Goal: Complete Application Form: Complete application form

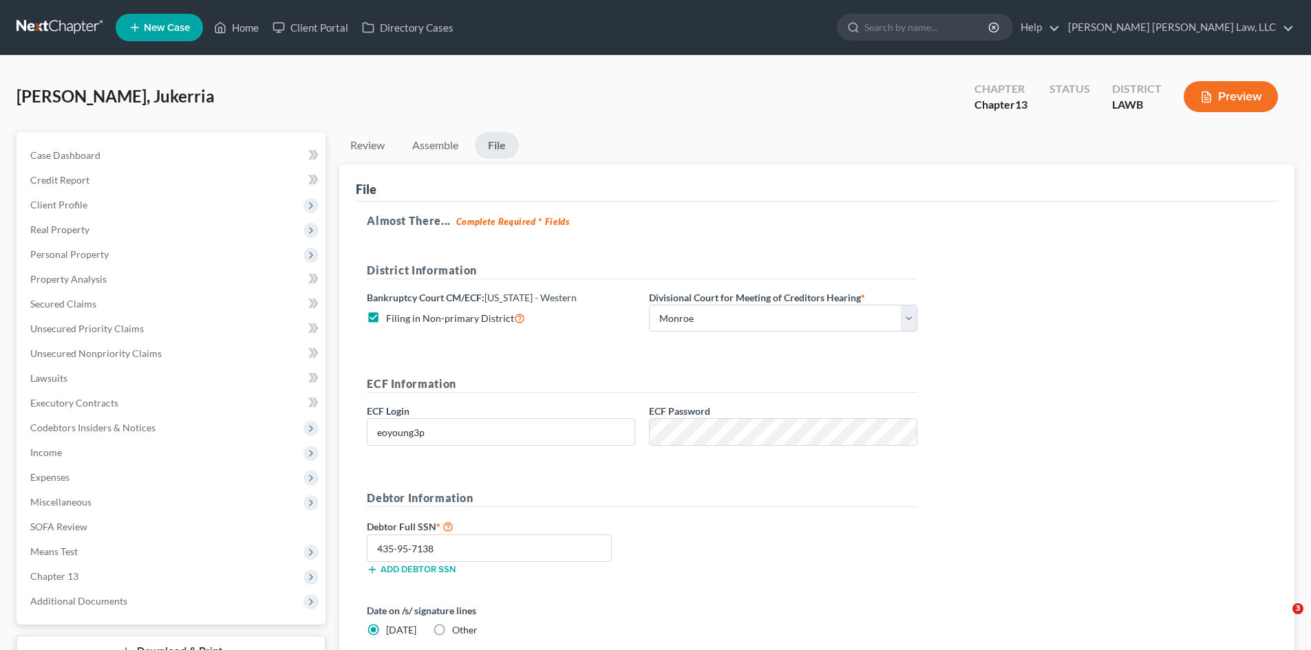
select select "0"
select select "3"
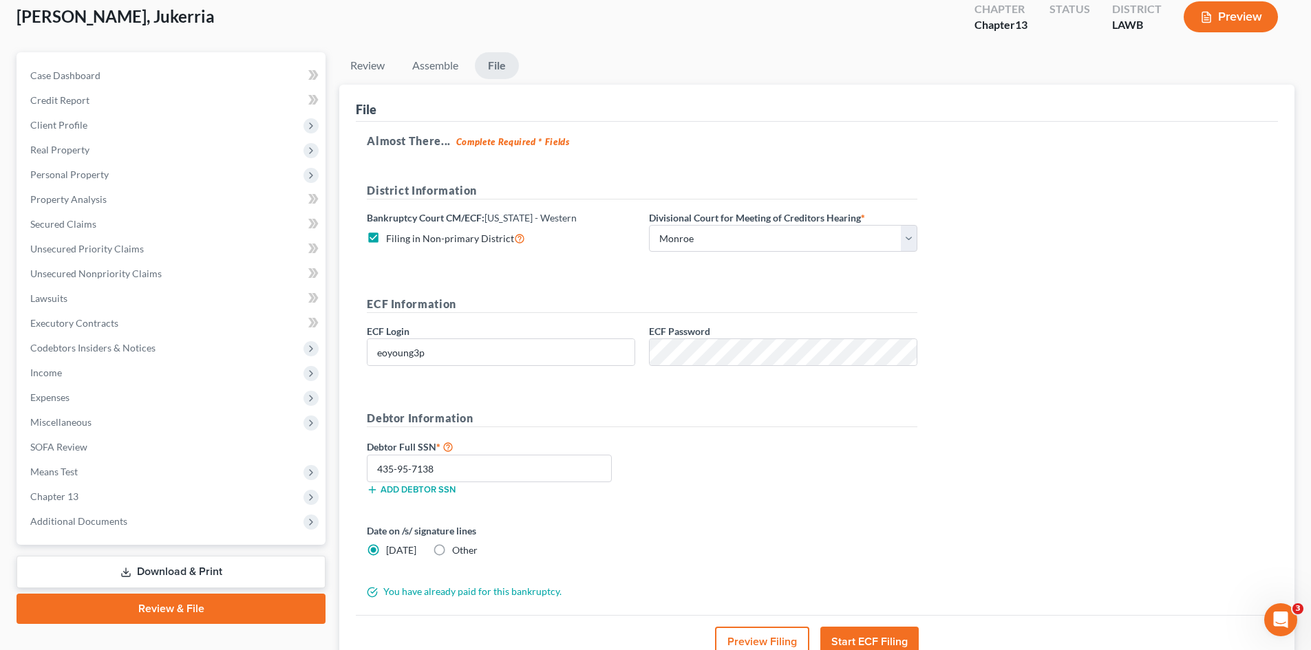
scroll to position [272, 0]
click at [451, 65] on link "Assemble" at bounding box center [435, 65] width 68 height 27
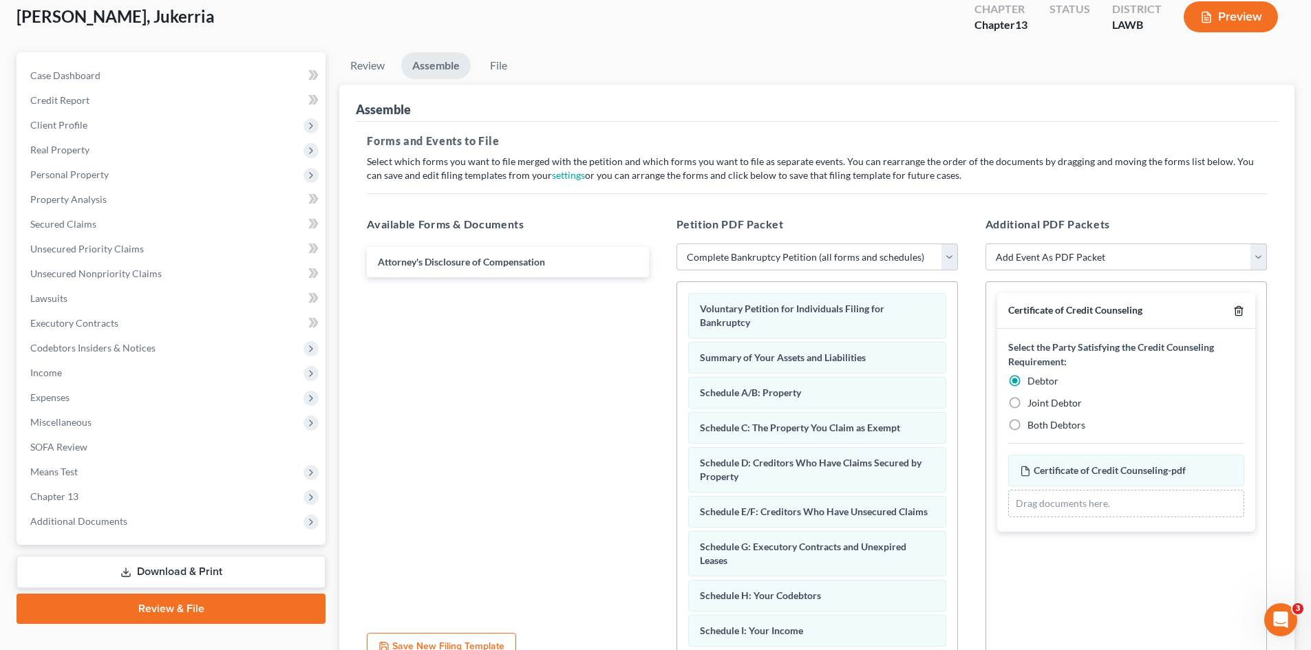
click at [1238, 307] on icon "button" at bounding box center [1239, 311] width 6 height 9
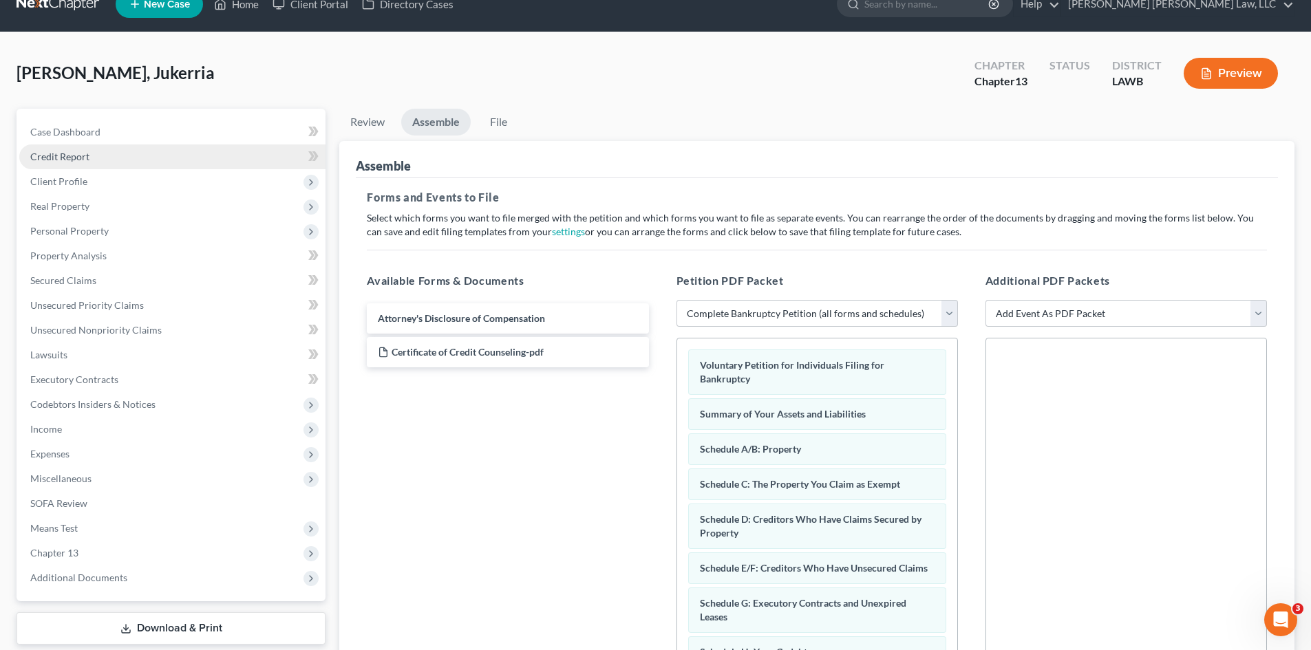
scroll to position [0, 0]
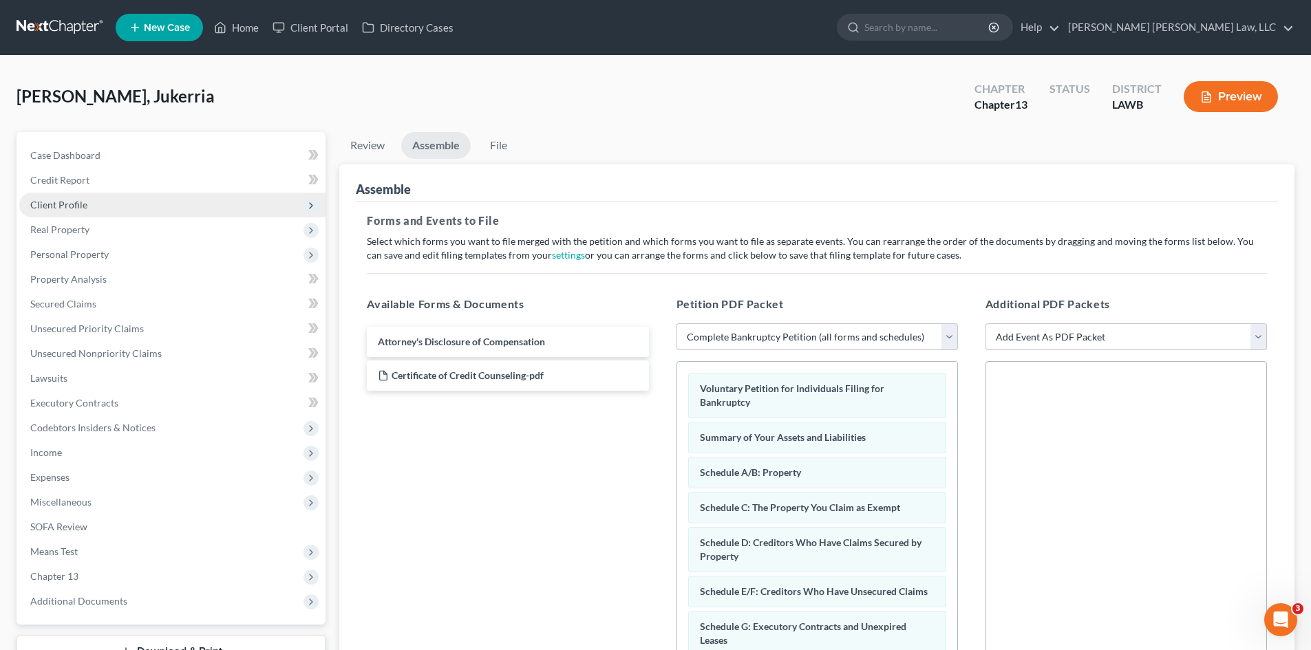
click at [123, 206] on span "Client Profile" at bounding box center [172, 205] width 306 height 25
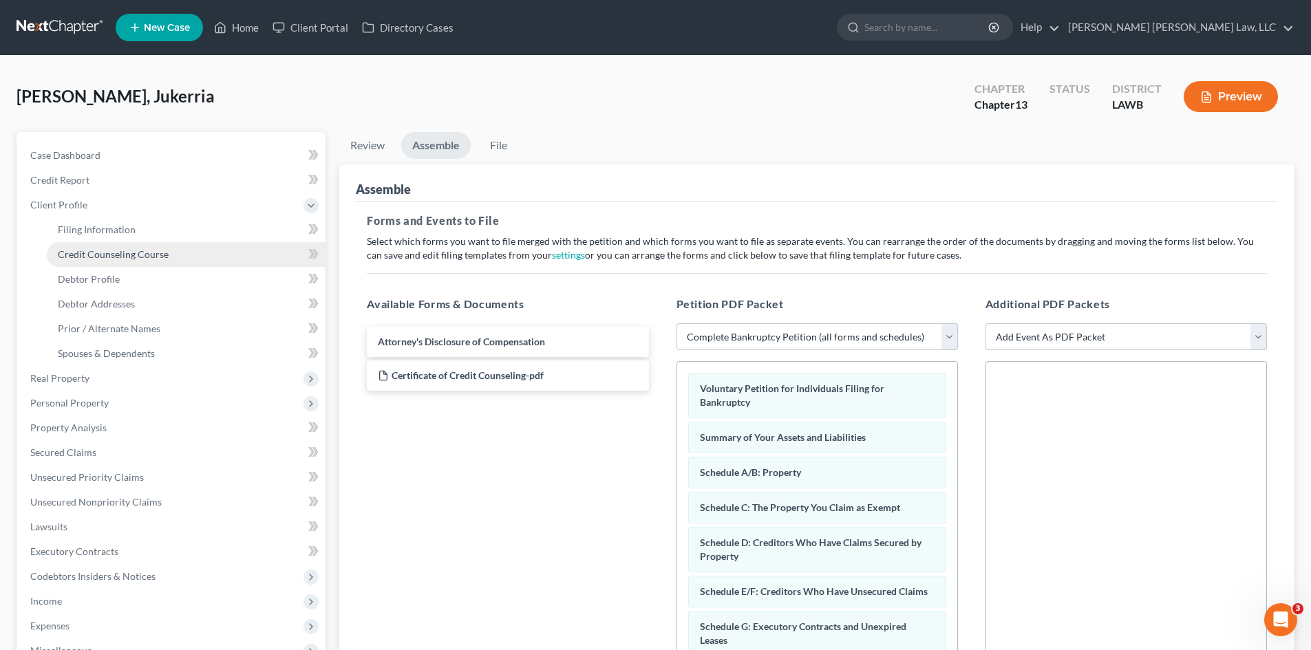
click at [141, 247] on link "Credit Counseling Course" at bounding box center [186, 254] width 279 height 25
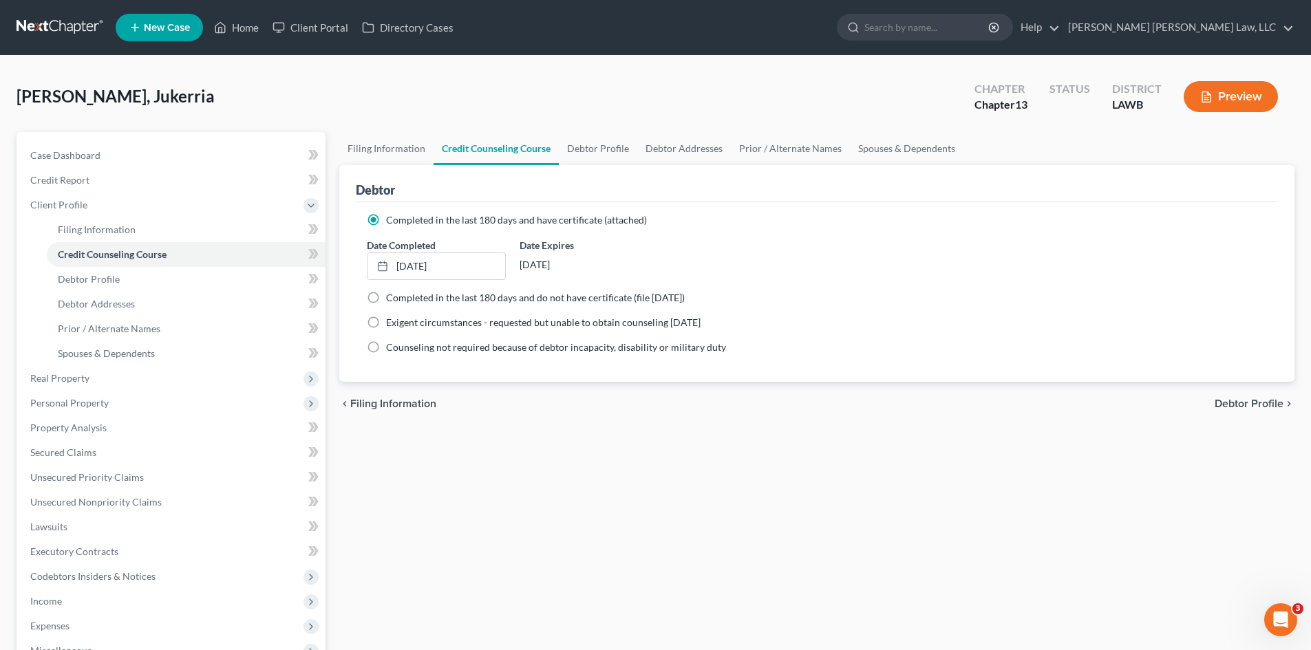
click at [411, 302] on span "Completed in the last 180 days and do not have certificate (file within 14 days)" at bounding box center [535, 298] width 299 height 12
click at [401, 300] on input "Completed in the last 180 days and do not have certificate (file within 14 days)" at bounding box center [396, 295] width 9 height 9
radio input "true"
radio input "false"
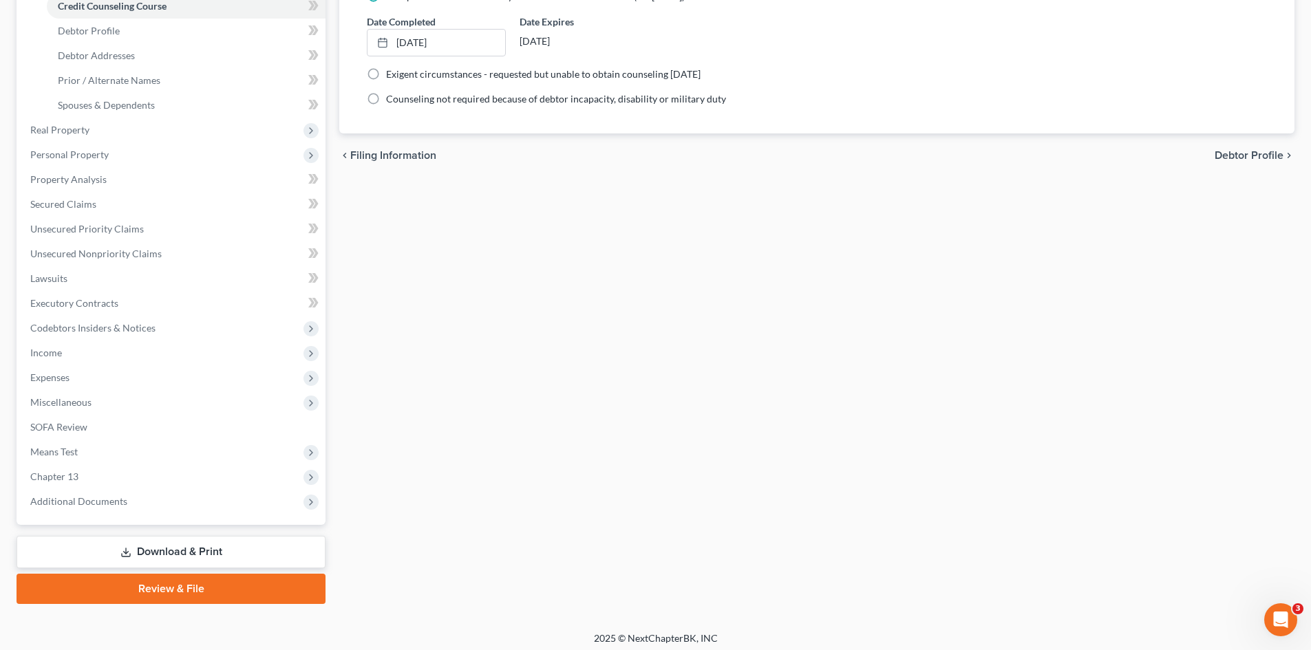
scroll to position [255, 0]
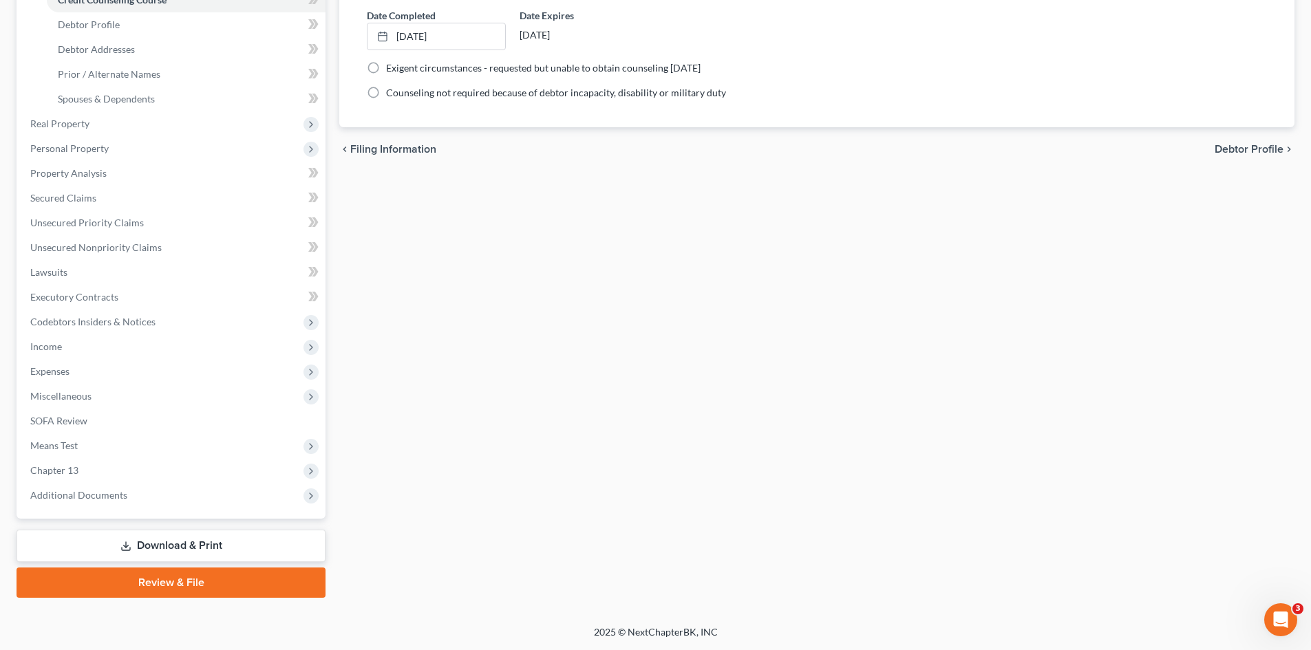
click at [275, 591] on link "Review & File" at bounding box center [171, 583] width 309 height 30
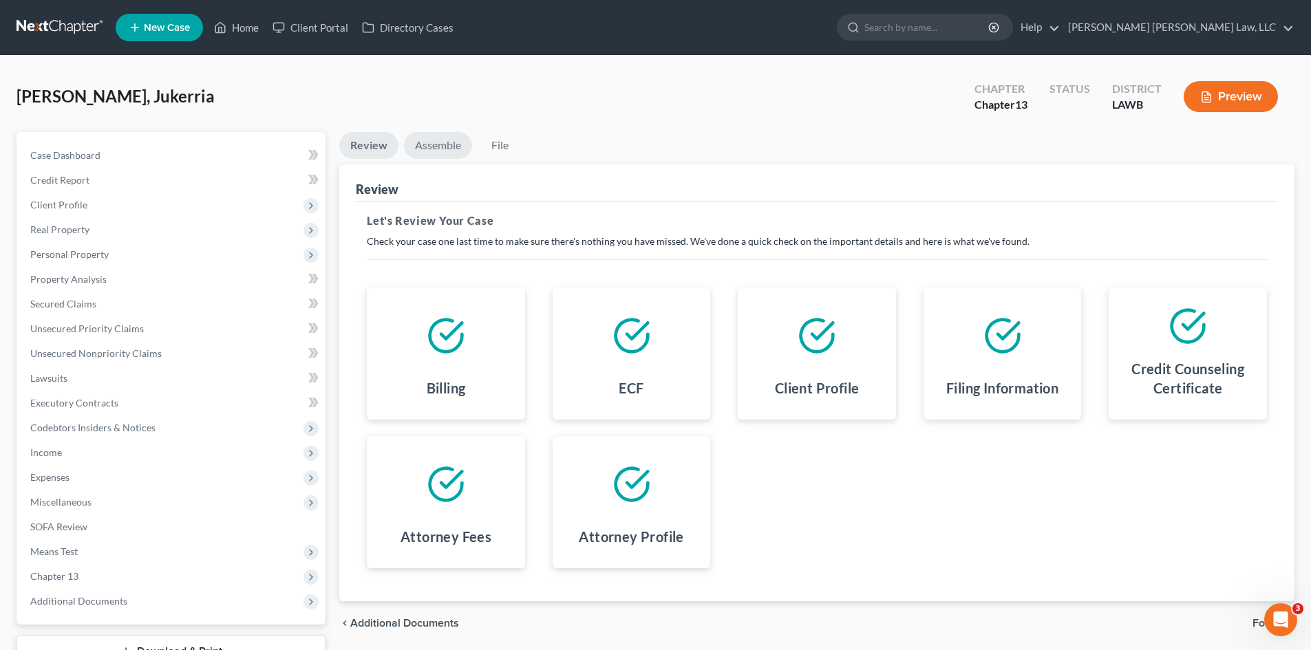
click at [443, 142] on link "Assemble" at bounding box center [438, 145] width 68 height 27
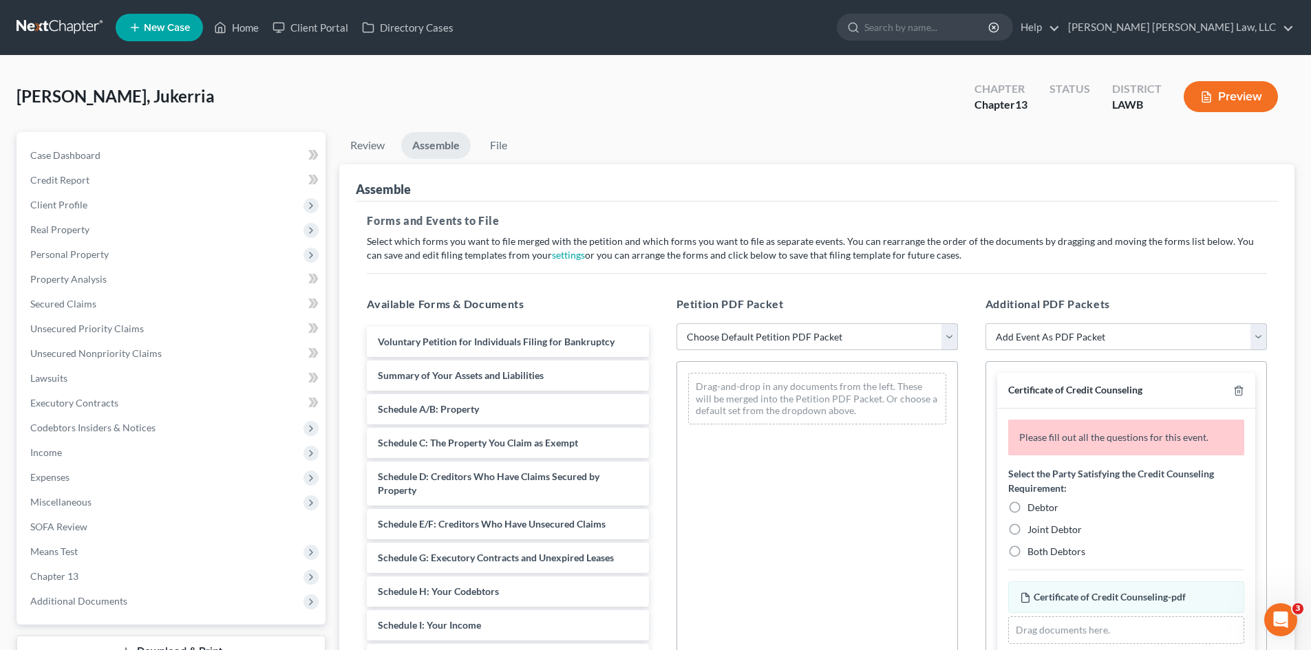
click at [889, 328] on select "Choose Default Petition PDF Packet Complete Bankruptcy Petition (all forms and …" at bounding box center [818, 338] width 282 height 28
select select "0"
click at [677, 324] on select "Choose Default Petition PDF Packet Complete Bankruptcy Petition (all forms and …" at bounding box center [818, 338] width 282 height 28
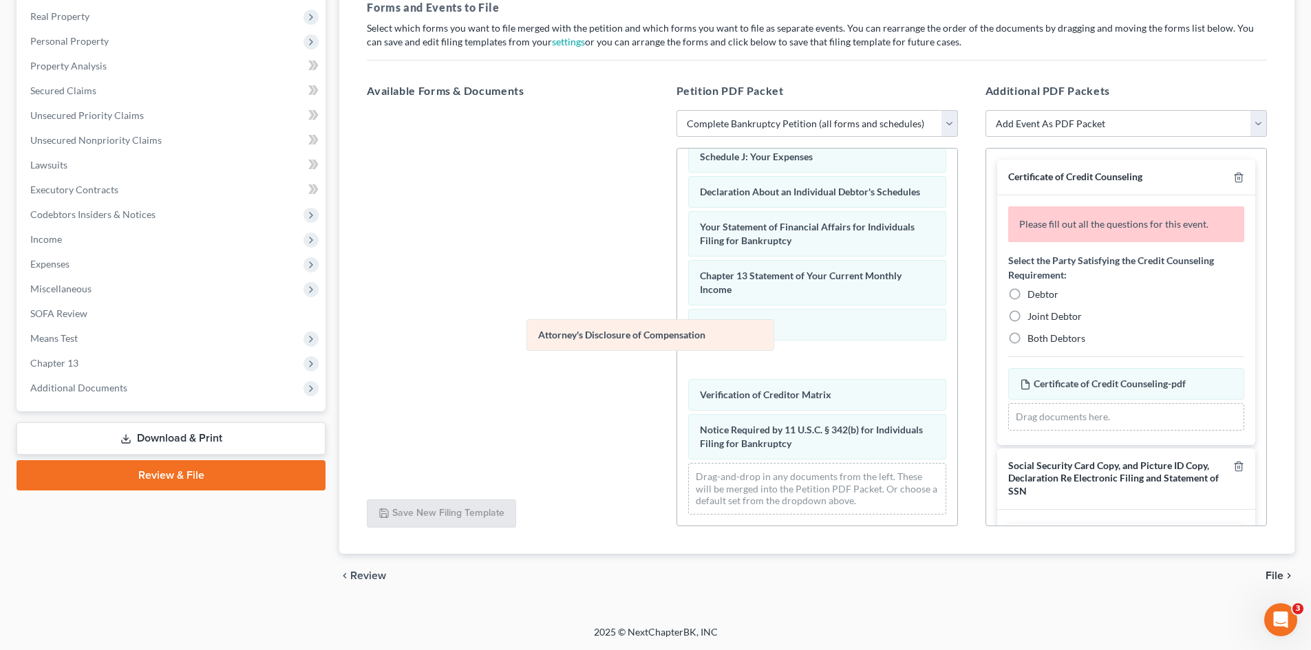
scroll to position [354, 0]
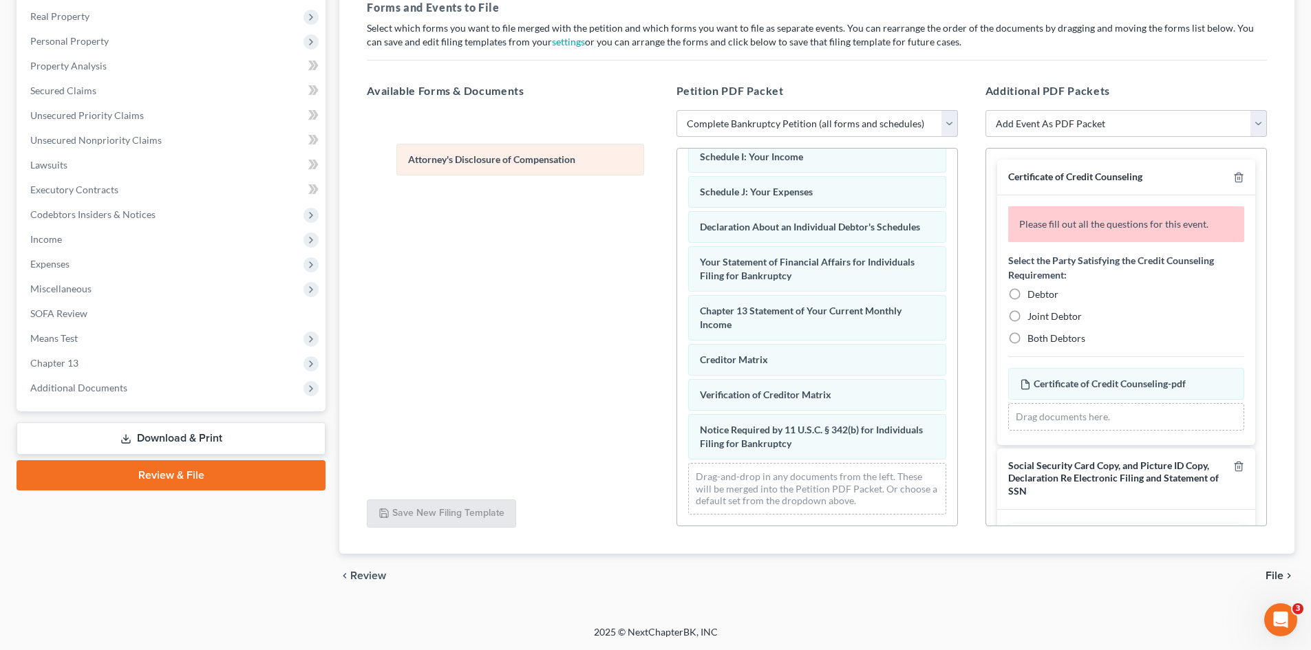
drag, startPoint x: 845, startPoint y: 445, endPoint x: 520, endPoint y: 167, distance: 428.1
click at [677, 162] on div "Attorney's Disclosure of Compensation Voluntary Petition for Individuals Filing…" at bounding box center [817, 167] width 280 height 718
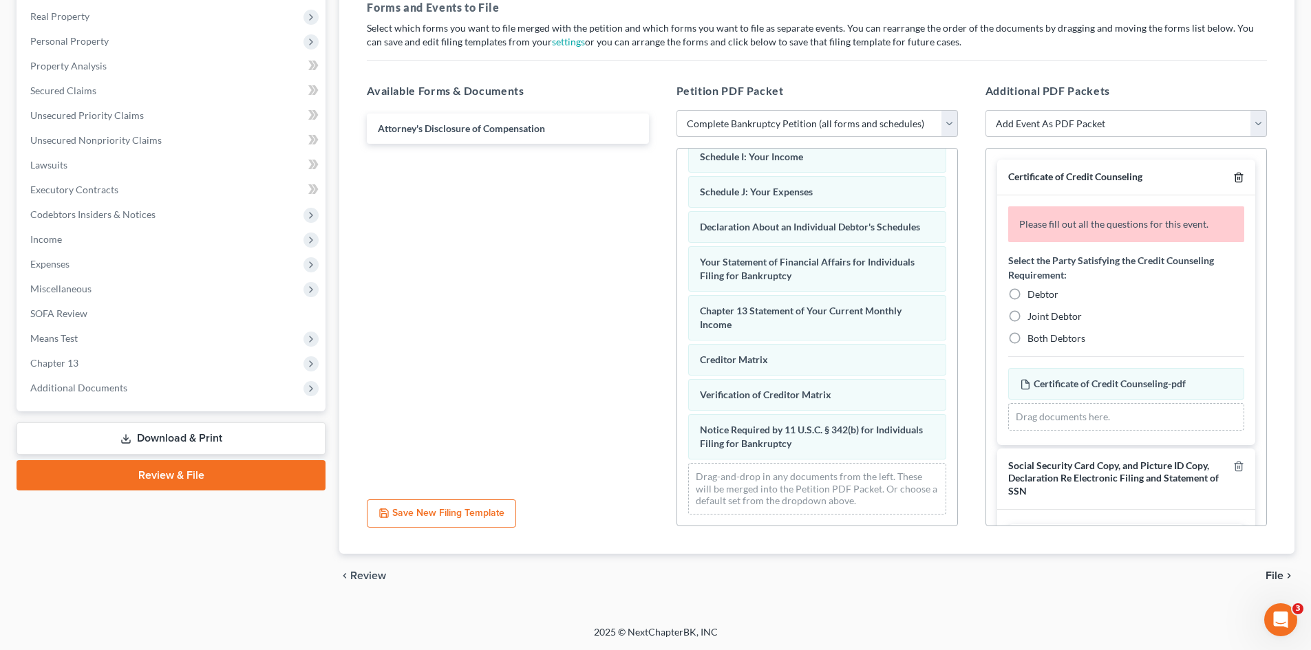
click at [1234, 176] on icon "button" at bounding box center [1239, 177] width 11 height 11
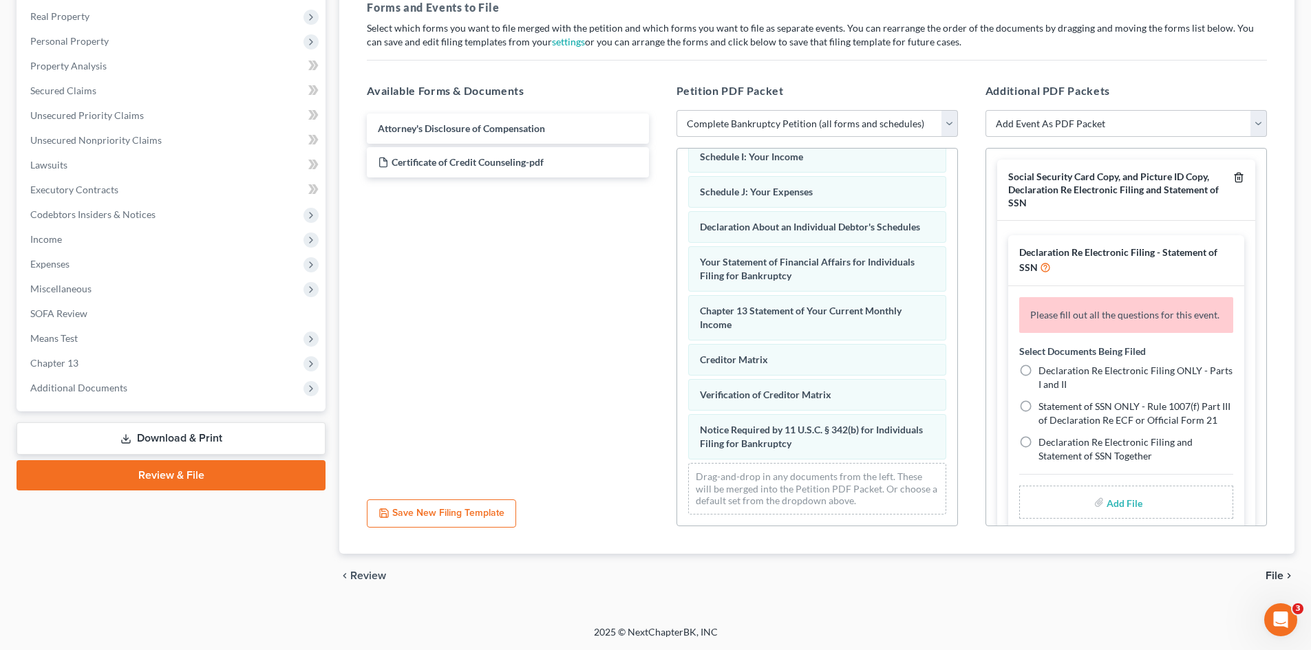
click at [1234, 176] on icon "button" at bounding box center [1239, 177] width 11 height 11
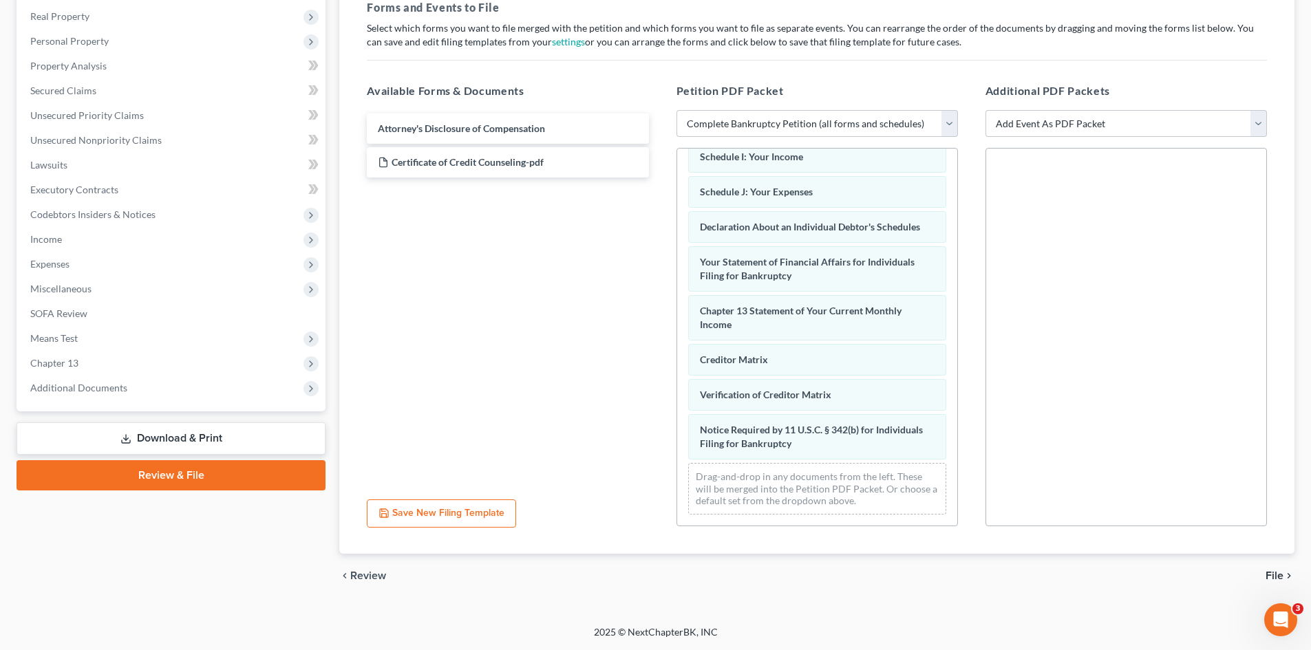
click at [1281, 580] on span "File" at bounding box center [1275, 576] width 18 height 11
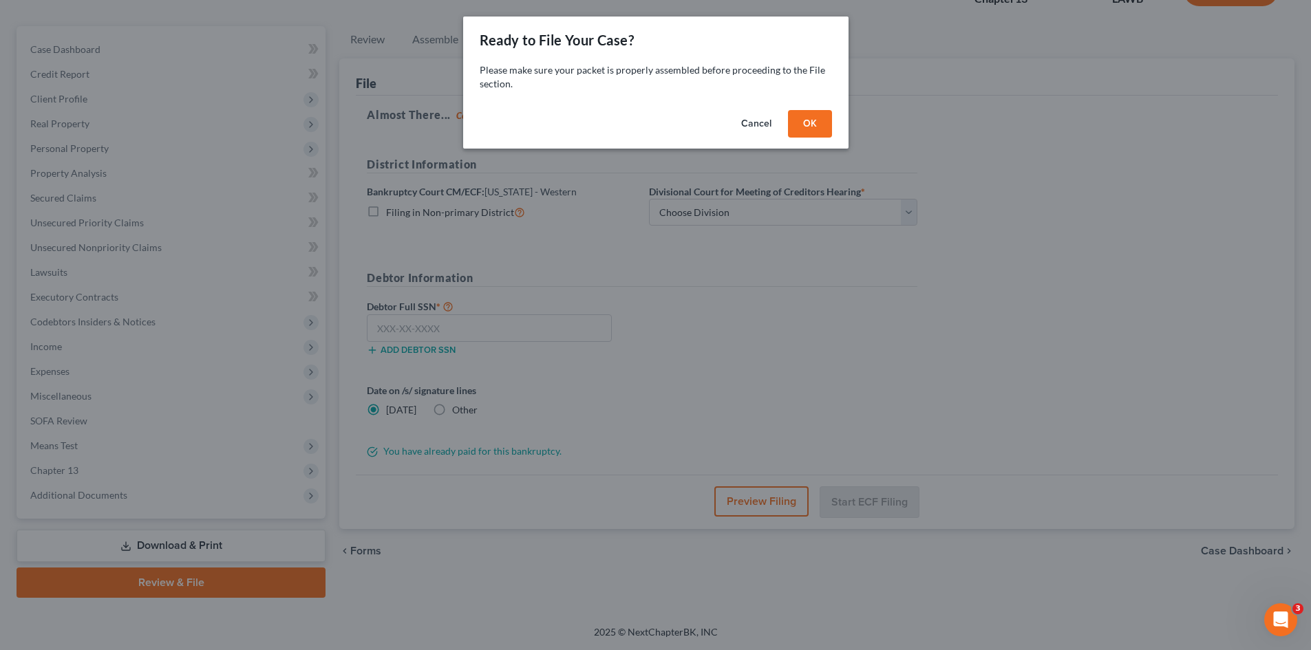
scroll to position [106, 0]
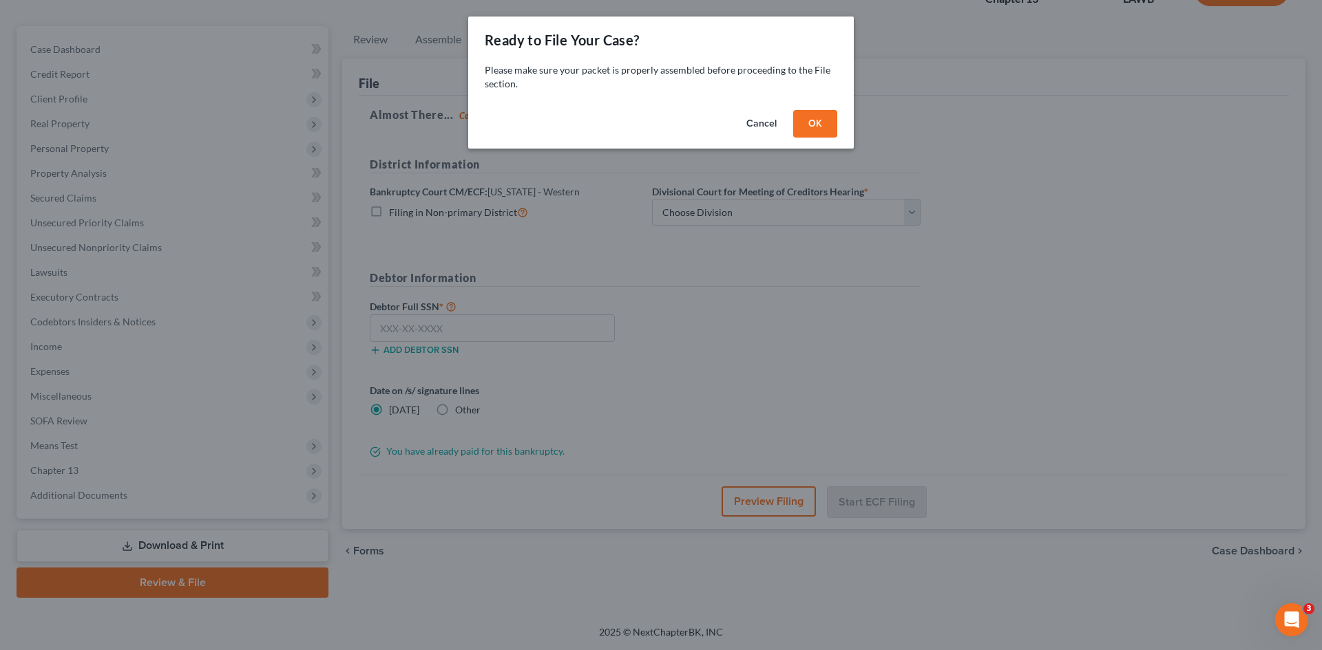
click at [820, 131] on button "OK" at bounding box center [815, 124] width 44 height 28
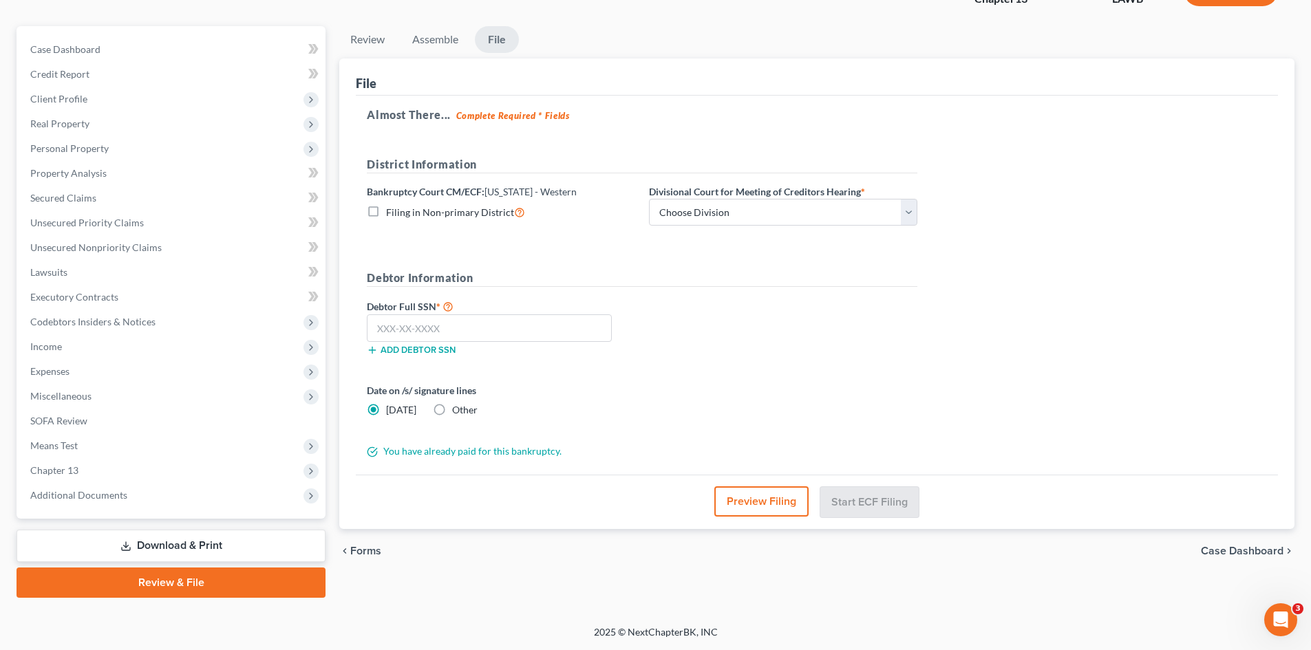
click at [437, 215] on span "Filing in Non-primary District" at bounding box center [450, 213] width 128 height 12
click at [401, 213] on input "Filing in Non-primary District" at bounding box center [396, 208] width 9 height 9
checkbox input "true"
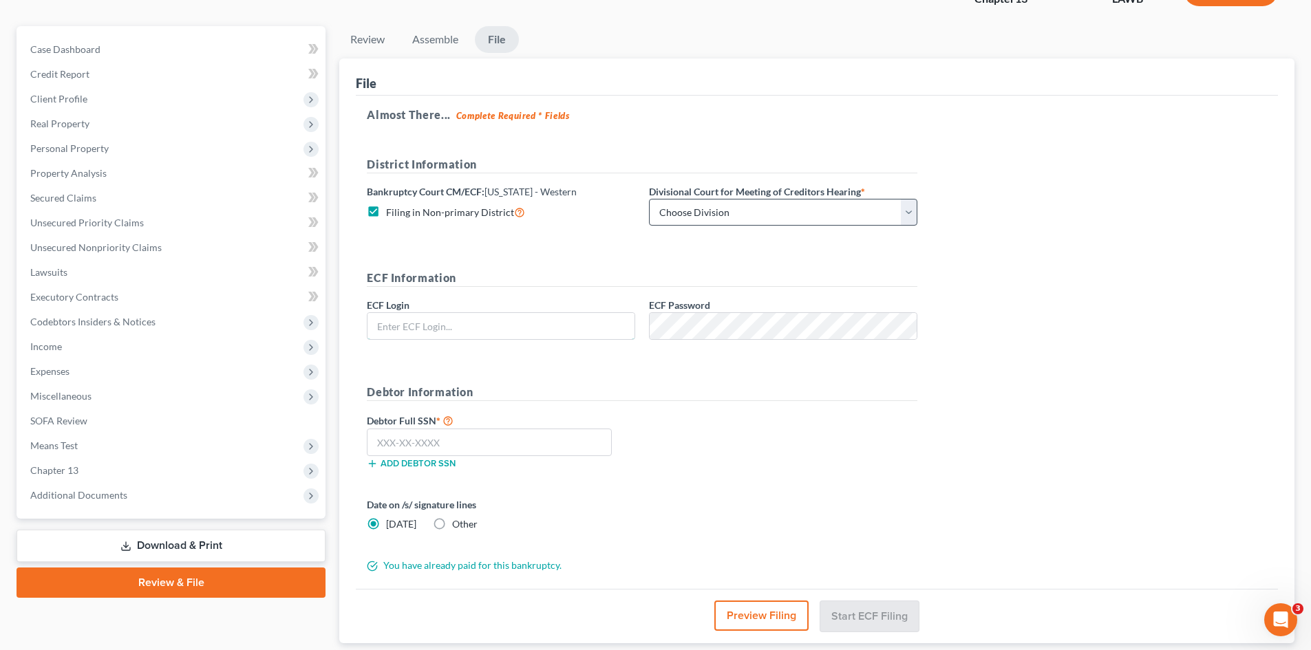
type input "eoyoung3p"
click at [688, 210] on select "Choose Division Alexandria Lafayette-Opelousas Lake Charles Monroe Shreveport" at bounding box center [783, 213] width 268 height 28
select select "3"
click at [649, 199] on select "Choose Division Alexandria Lafayette-Opelousas Lake Charles Monroe Shreveport" at bounding box center [783, 213] width 268 height 28
click at [506, 444] on input "text" at bounding box center [489, 443] width 245 height 28
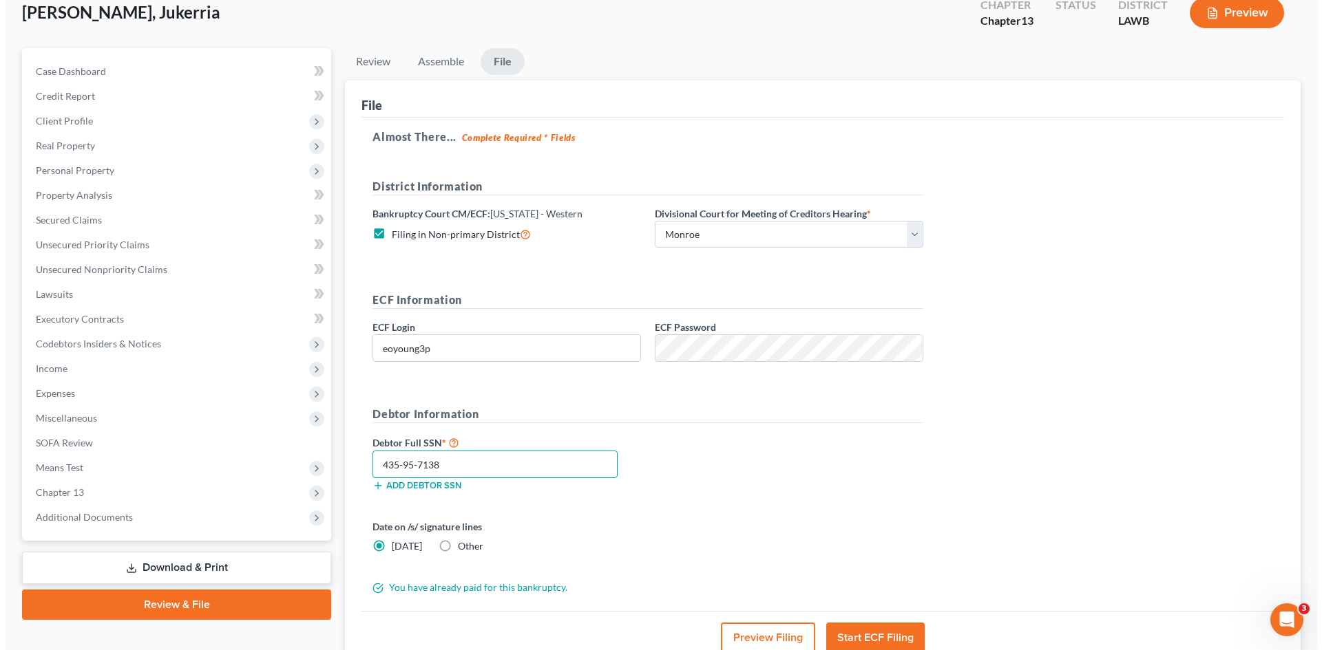
scroll to position [83, 0]
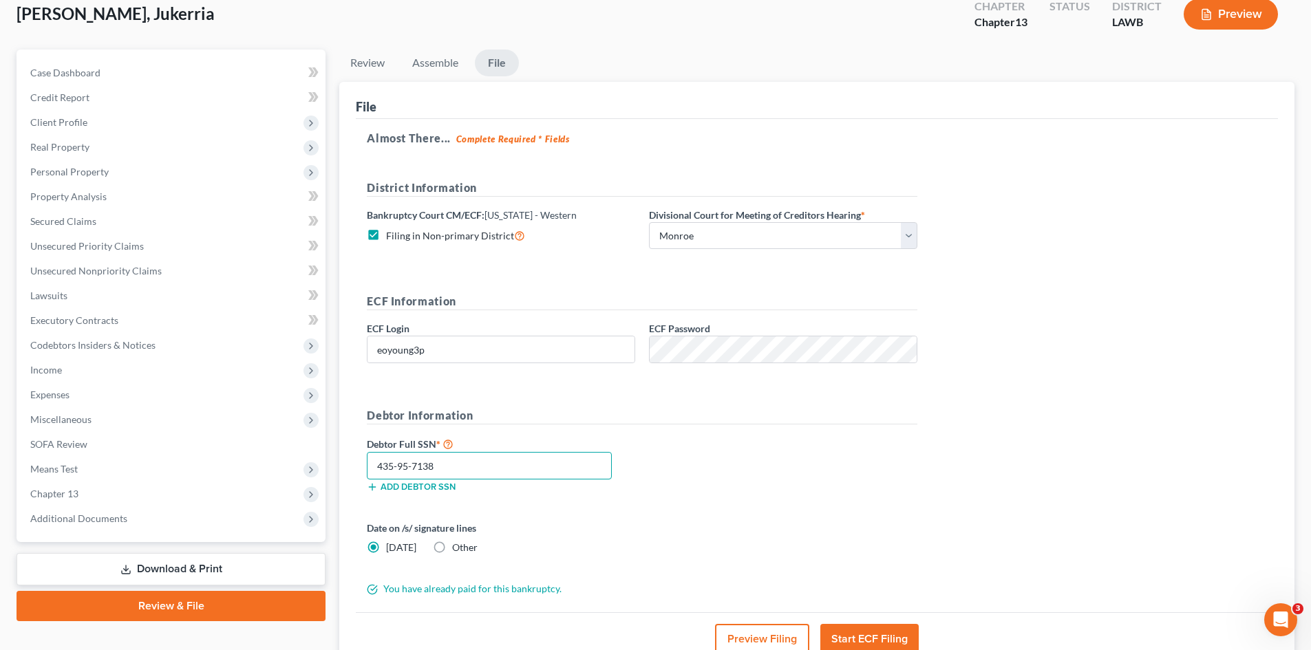
type input "435-95-7138"
click at [779, 634] on button "Preview Filing" at bounding box center [762, 639] width 94 height 30
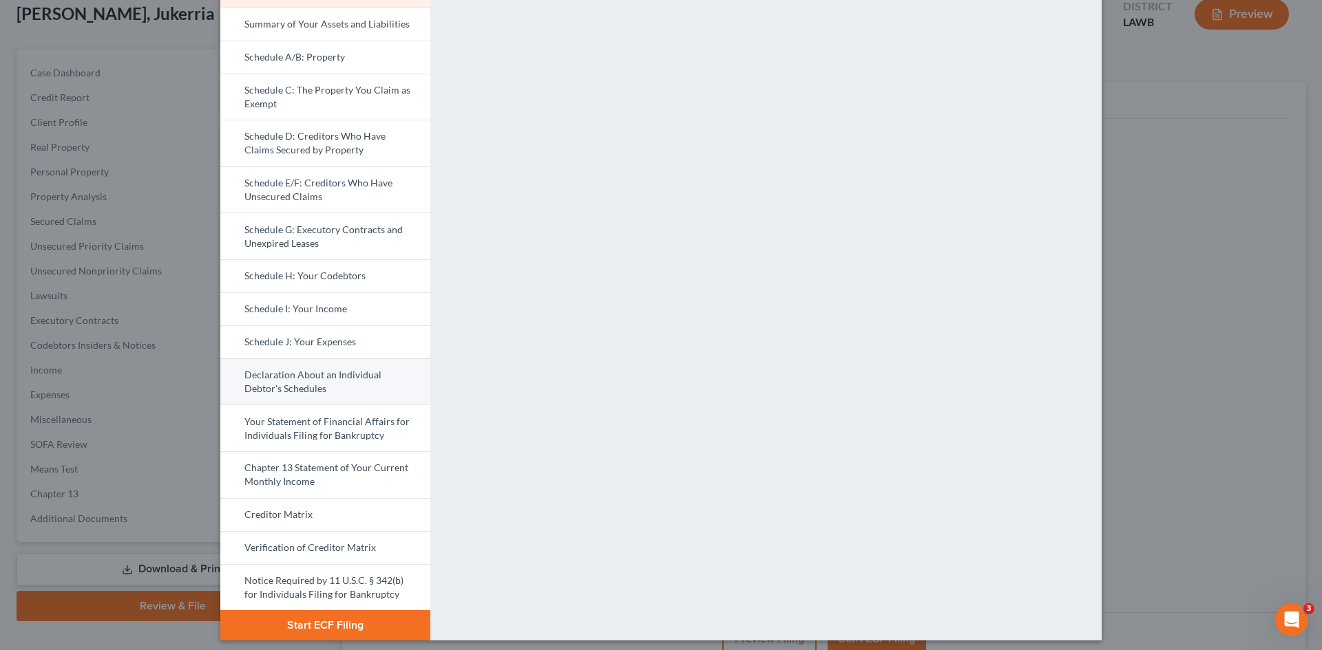
scroll to position [138, 0]
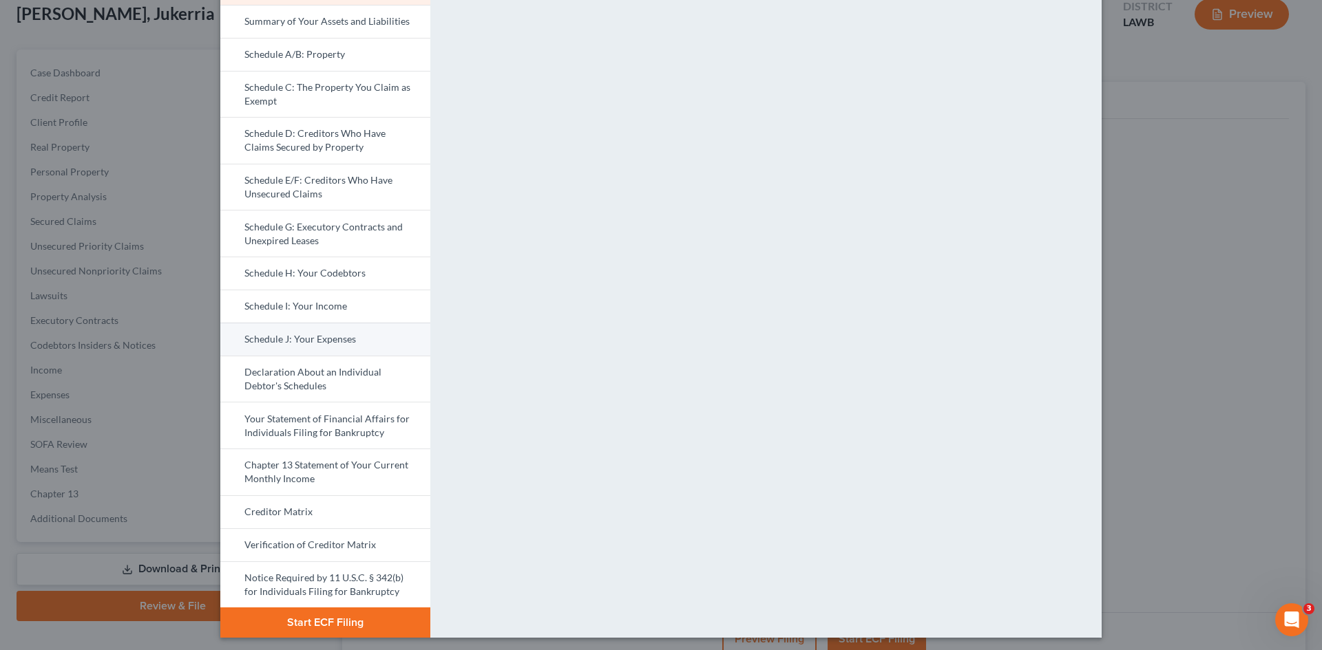
click at [362, 339] on link "Schedule J: Your Expenses" at bounding box center [325, 339] width 210 height 33
drag, startPoint x: 327, startPoint y: 514, endPoint x: 463, endPoint y: 488, distance: 138.8
click at [327, 514] on link "Creditor Matrix" at bounding box center [325, 512] width 210 height 33
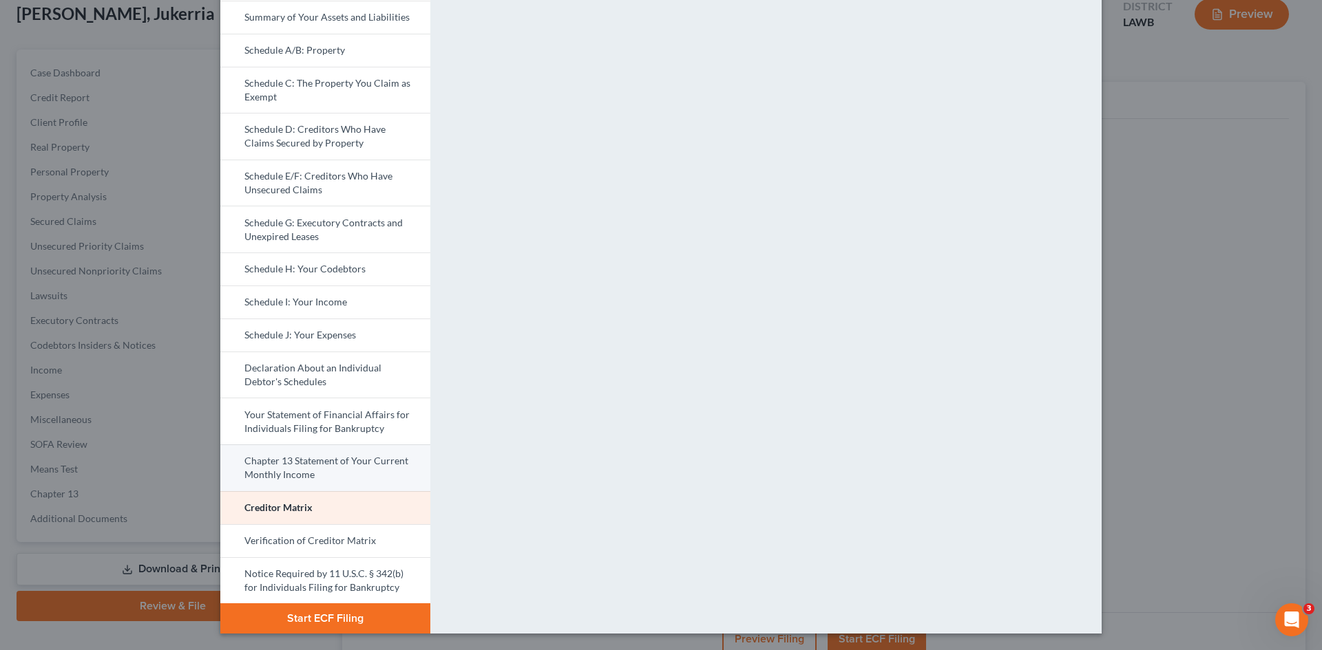
scroll to position [73, 0]
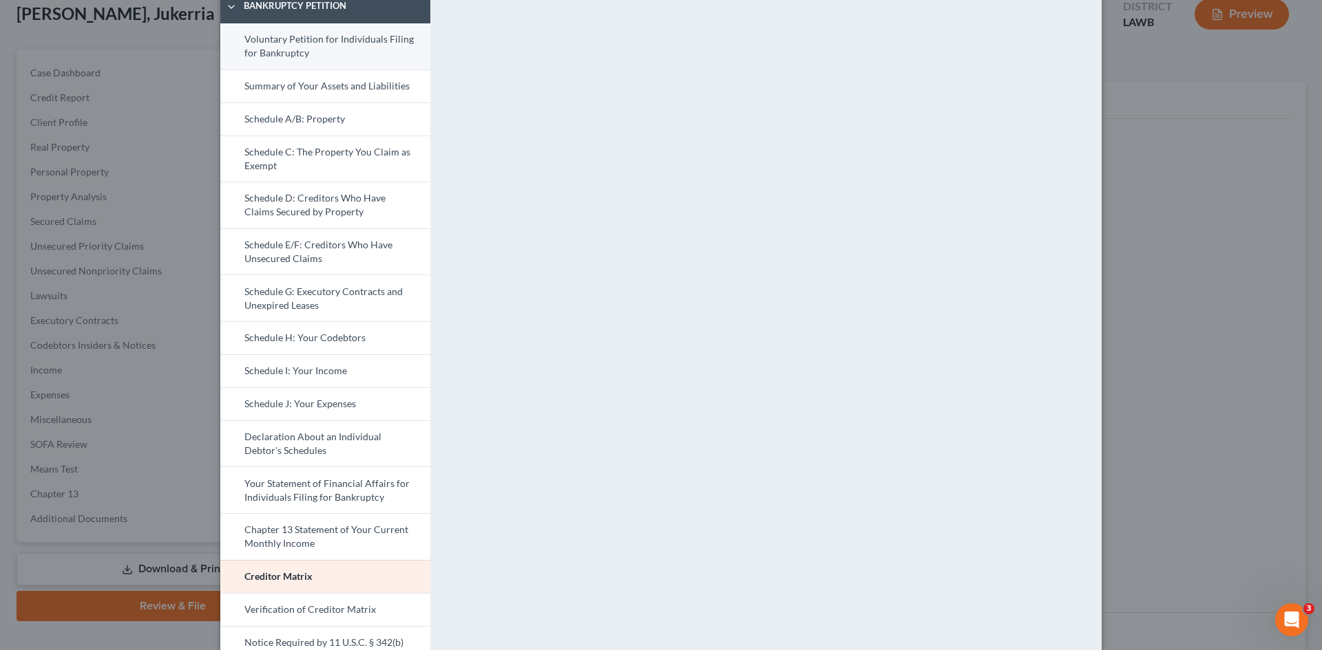
click at [326, 45] on link "Voluntary Petition for Individuals Filing for Bankruptcy" at bounding box center [325, 46] width 210 height 46
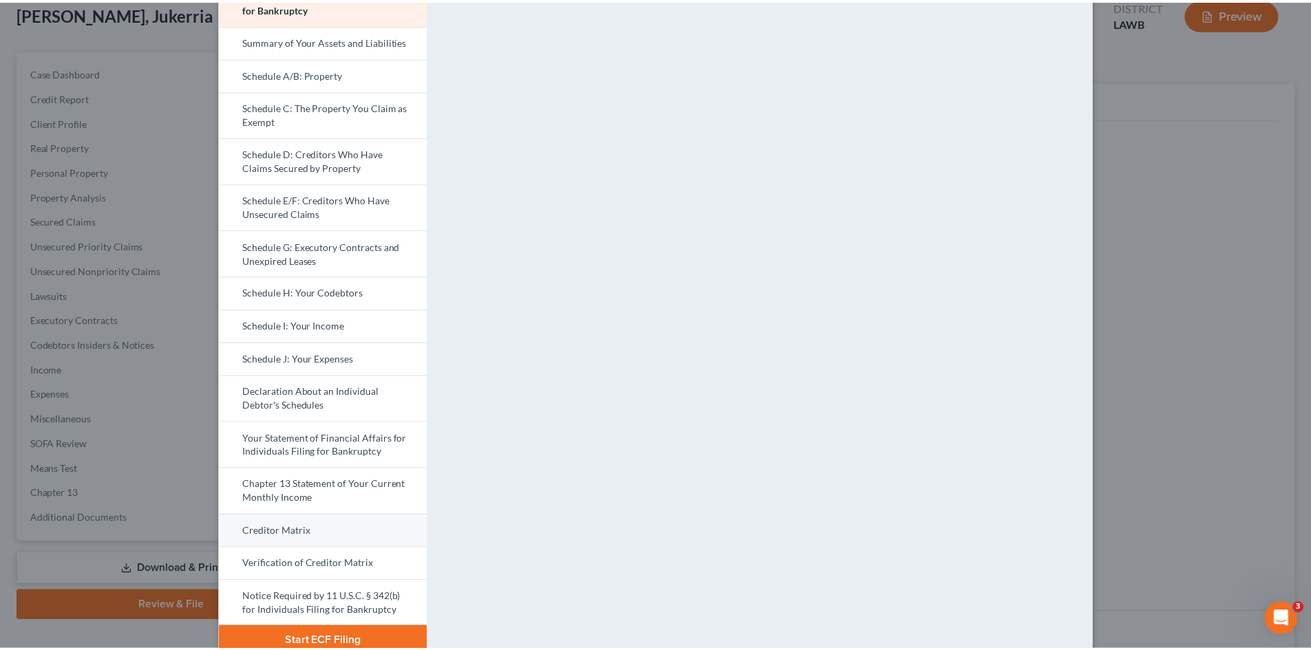
scroll to position [142, 0]
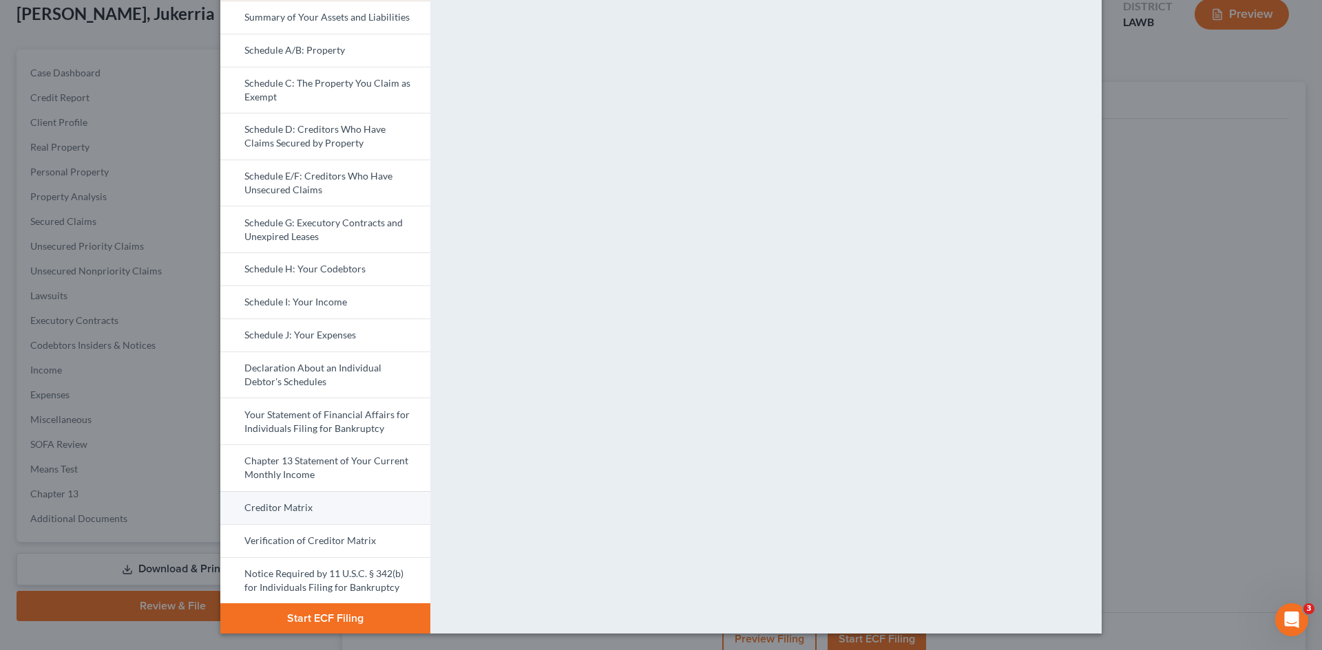
click at [358, 505] on link "Creditor Matrix" at bounding box center [325, 507] width 210 height 33
click at [1178, 112] on div "Petition Preview Creditor Matrix × Bankruptcy Petition Voluntary Petition for I…" at bounding box center [661, 325] width 1322 height 650
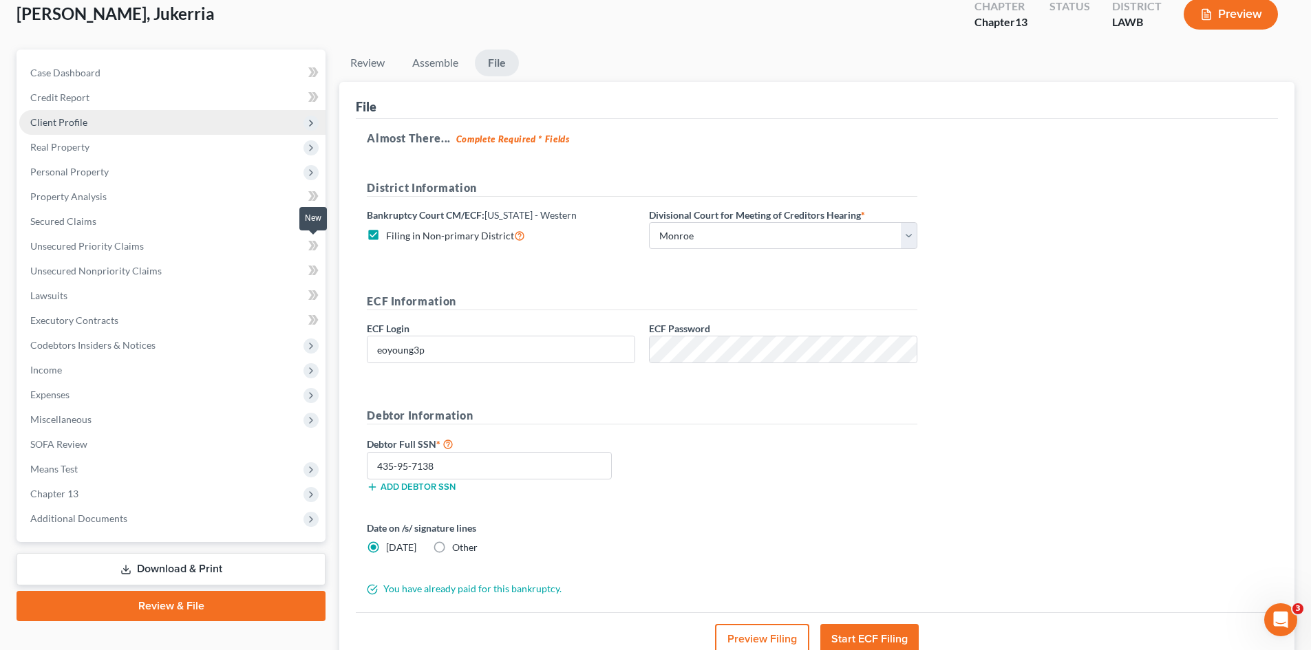
scroll to position [0, 0]
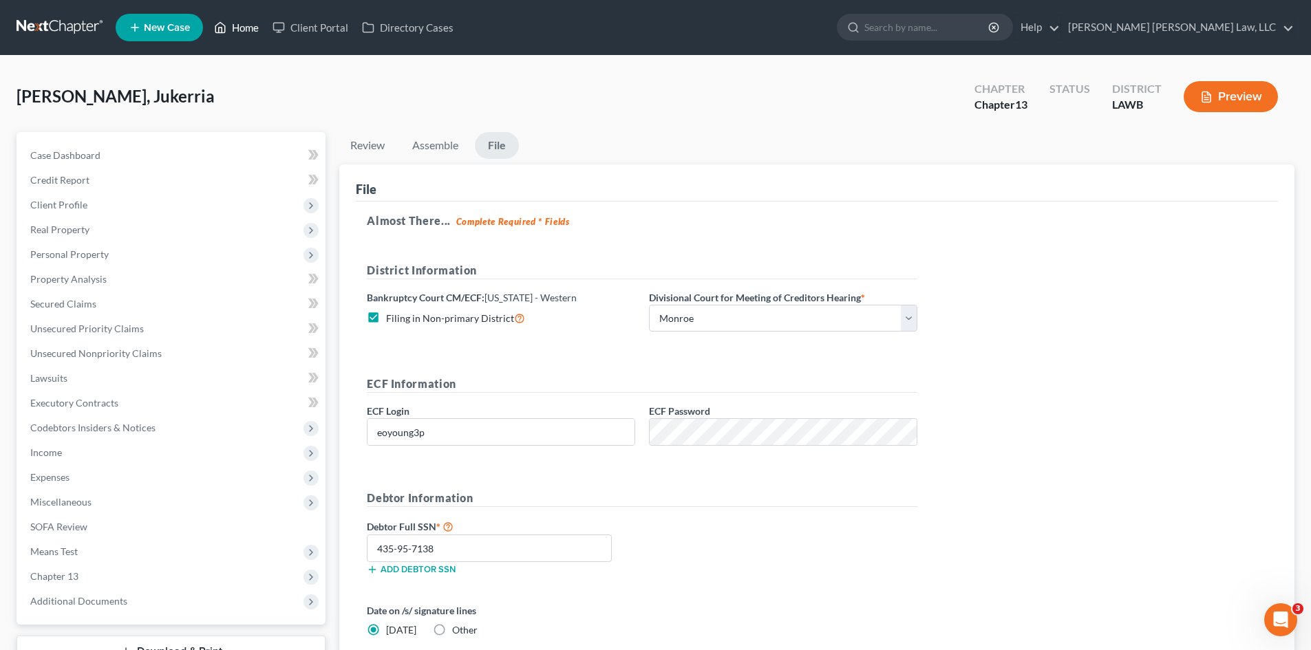
drag, startPoint x: 233, startPoint y: 32, endPoint x: 332, endPoint y: 103, distance: 121.9
click at [233, 32] on link "Home" at bounding box center [236, 27] width 59 height 25
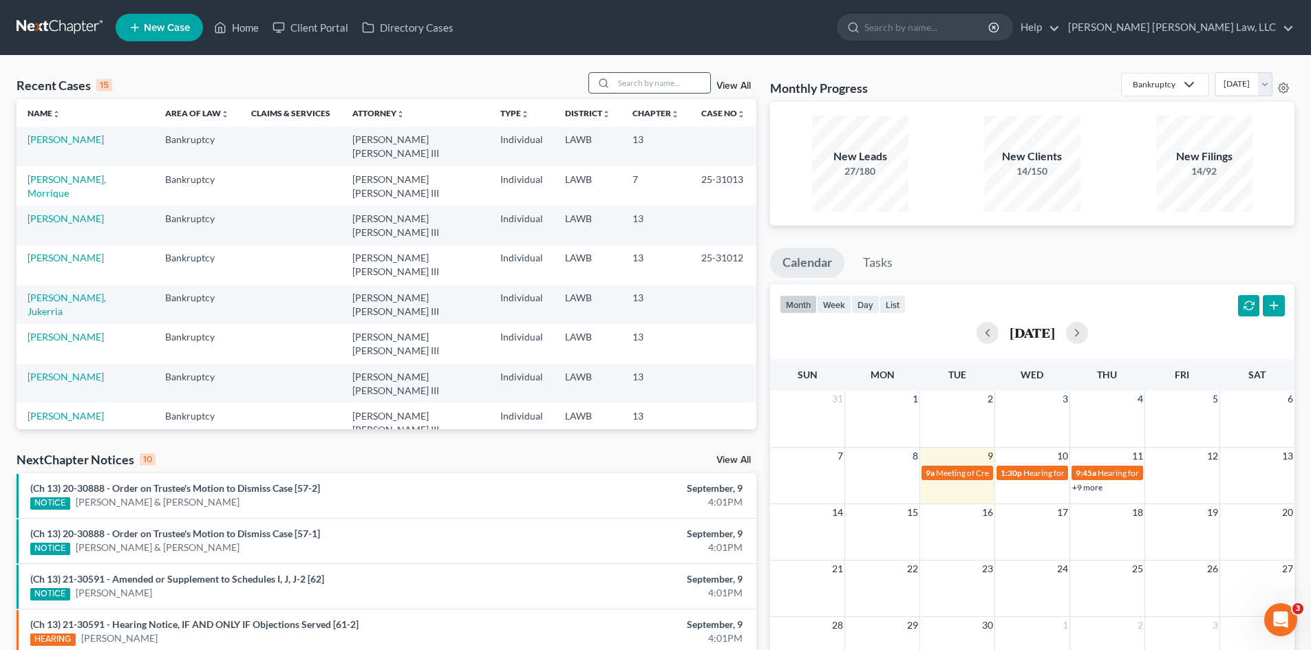
click at [653, 84] on input "search" at bounding box center [662, 83] width 96 height 20
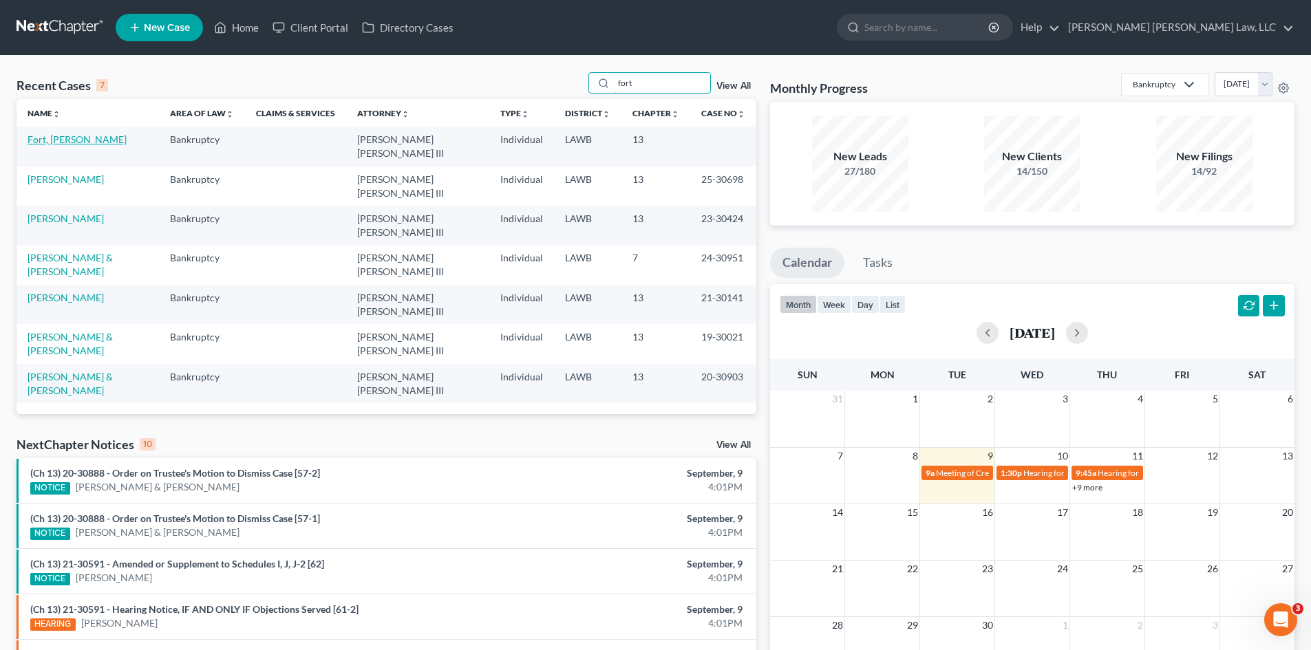
type input "fort"
click at [55, 139] on link "Fort, [PERSON_NAME]" at bounding box center [77, 140] width 99 height 12
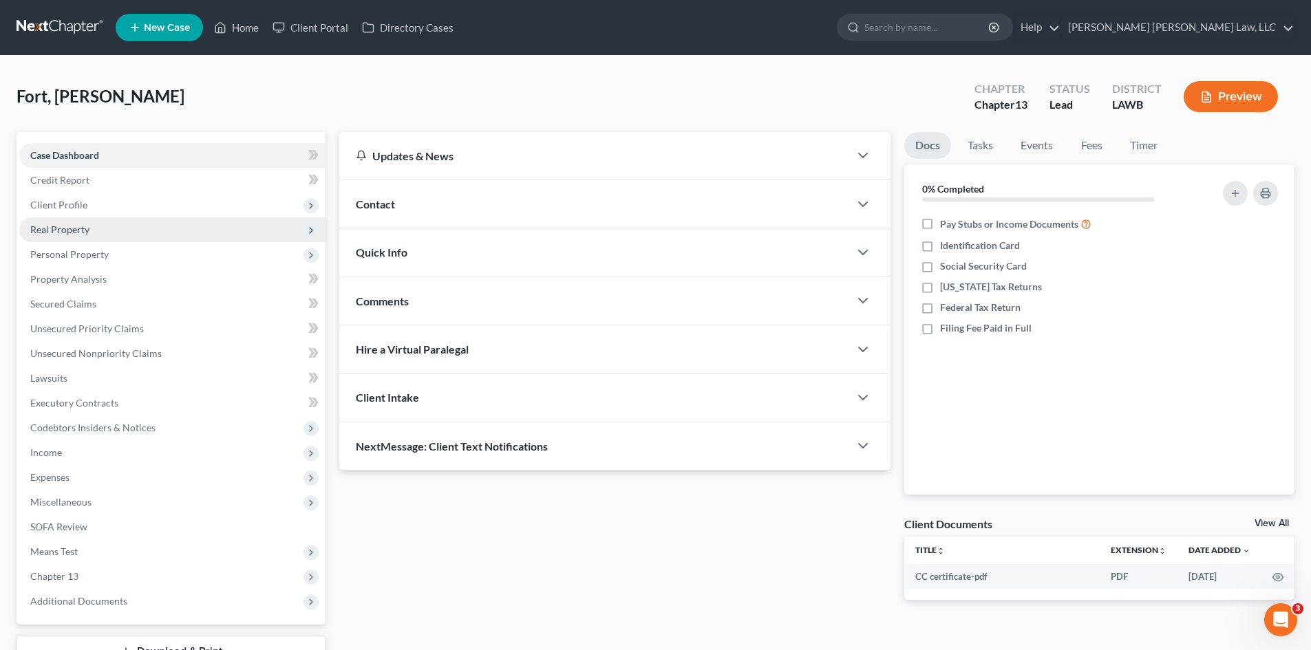
drag, startPoint x: 124, startPoint y: 200, endPoint x: 135, endPoint y: 235, distance: 36.8
click at [124, 200] on span "Client Profile" at bounding box center [172, 205] width 306 height 25
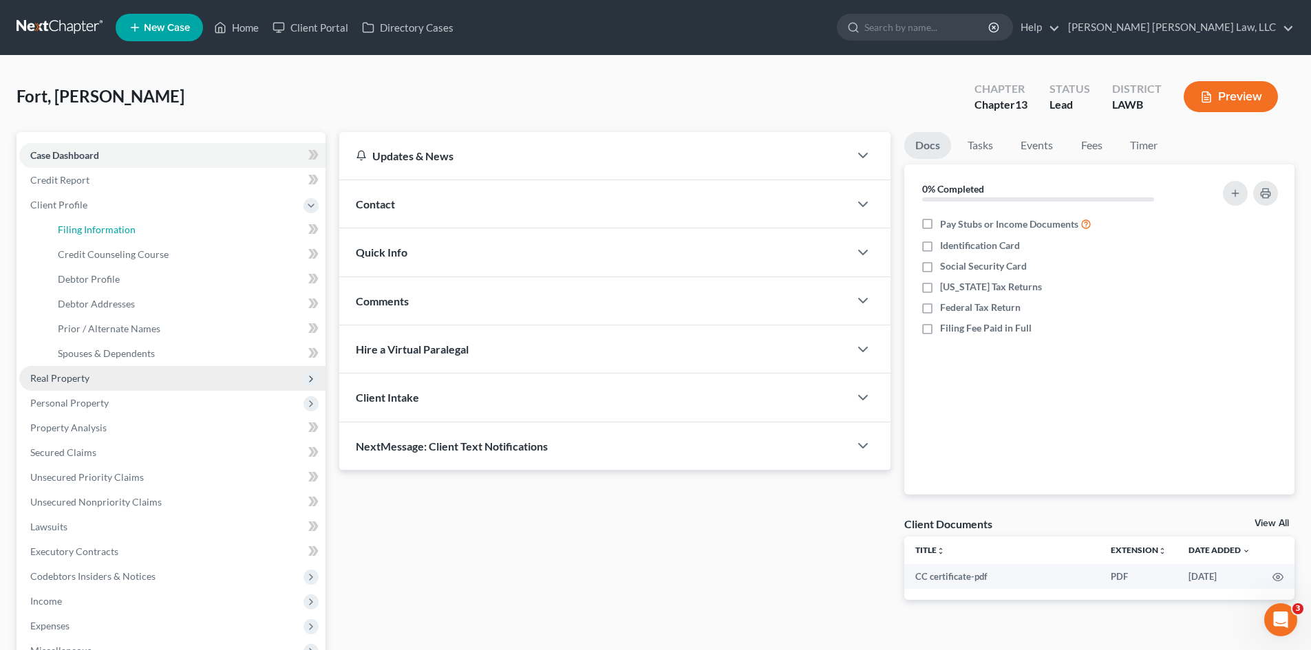
click at [135, 235] on link "Filing Information" at bounding box center [186, 230] width 279 height 25
select select "1"
select select "0"
select select "3"
select select "36"
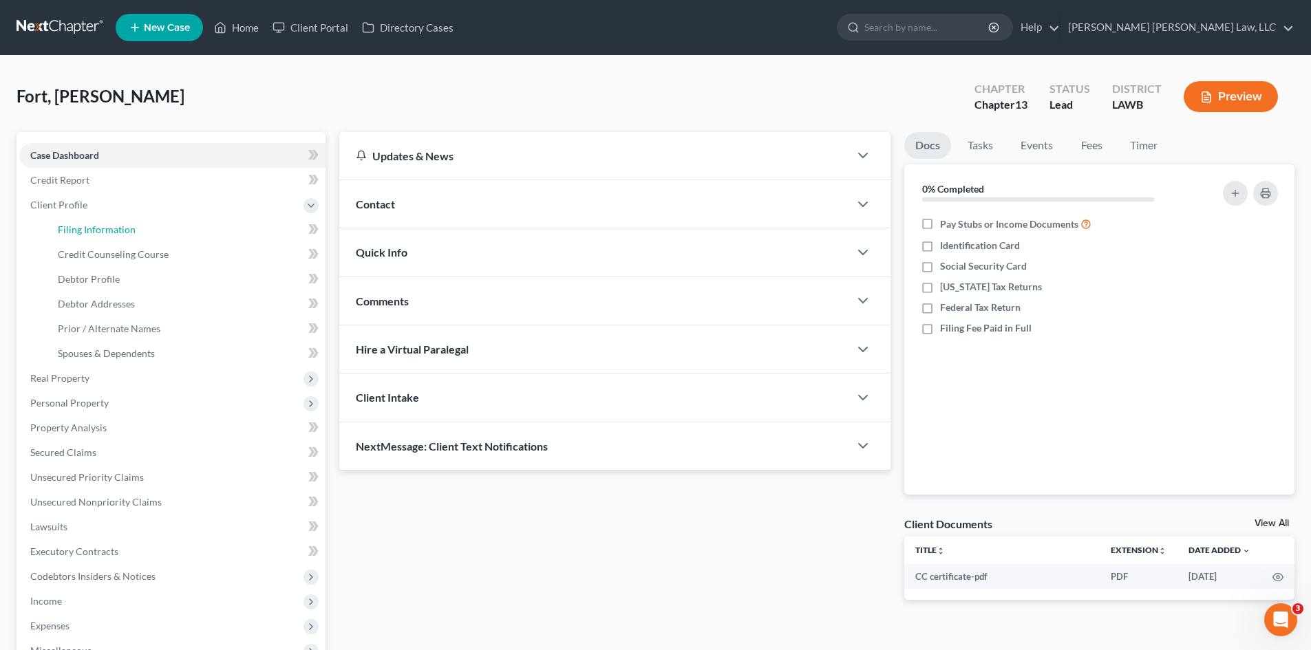
select select "2"
select select "19"
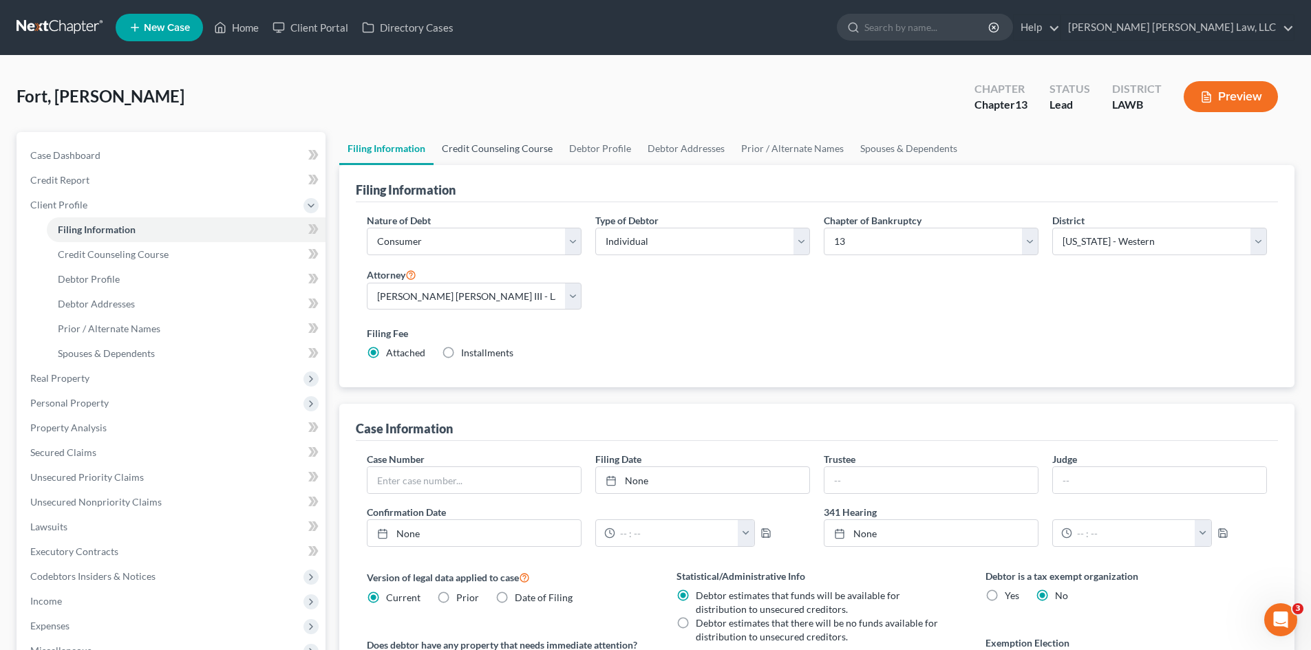
click at [525, 151] on link "Credit Counseling Course" at bounding box center [497, 148] width 127 height 33
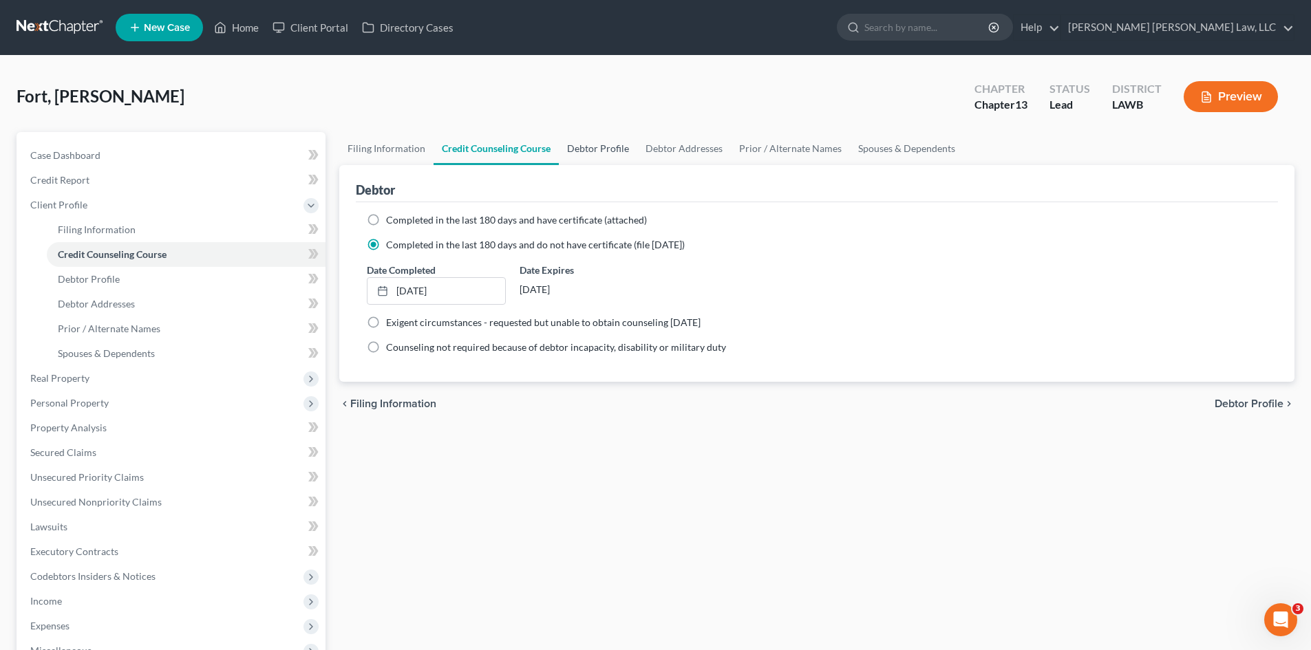
click at [602, 149] on link "Debtor Profile" at bounding box center [598, 148] width 78 height 33
select select "0"
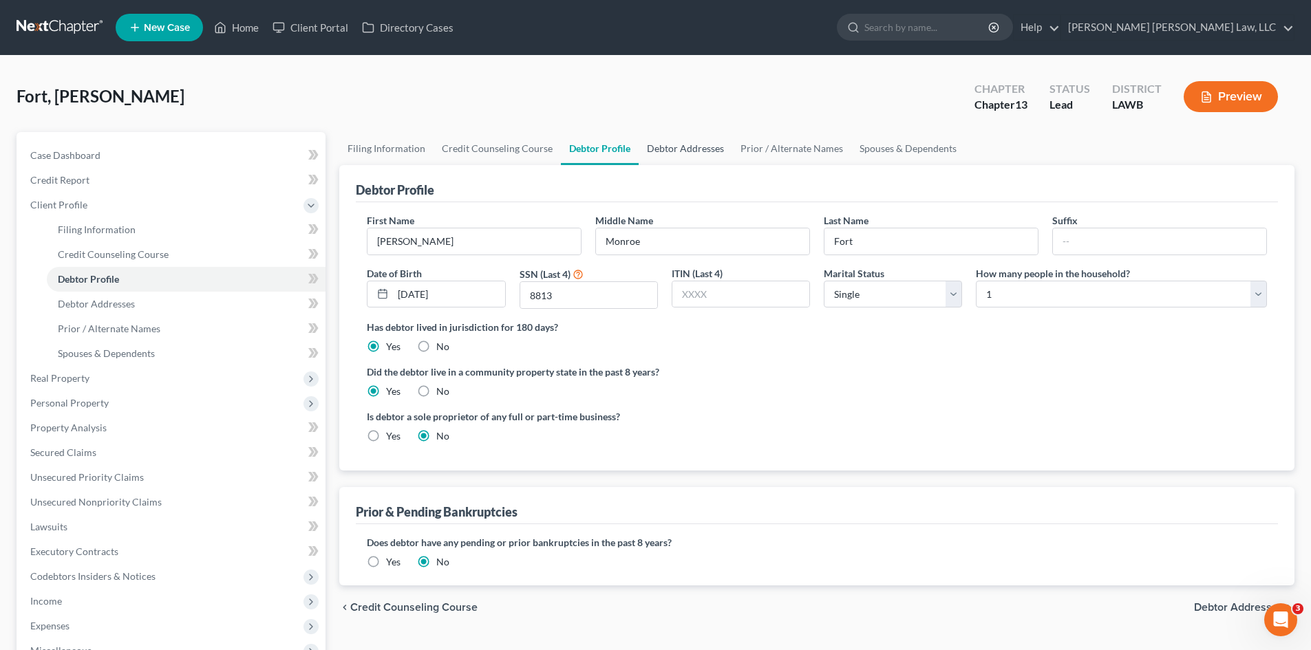
click at [684, 153] on link "Debtor Addresses" at bounding box center [686, 148] width 94 height 33
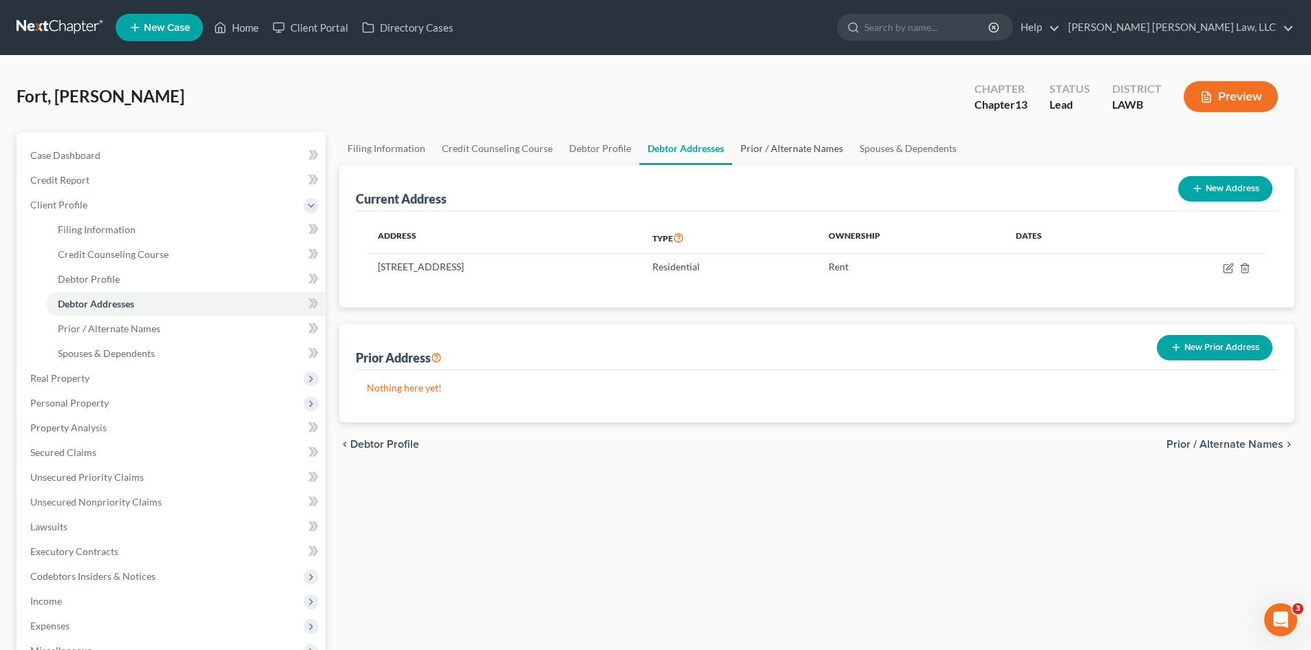
click at [823, 133] on link "Prior / Alternate Names" at bounding box center [791, 148] width 119 height 33
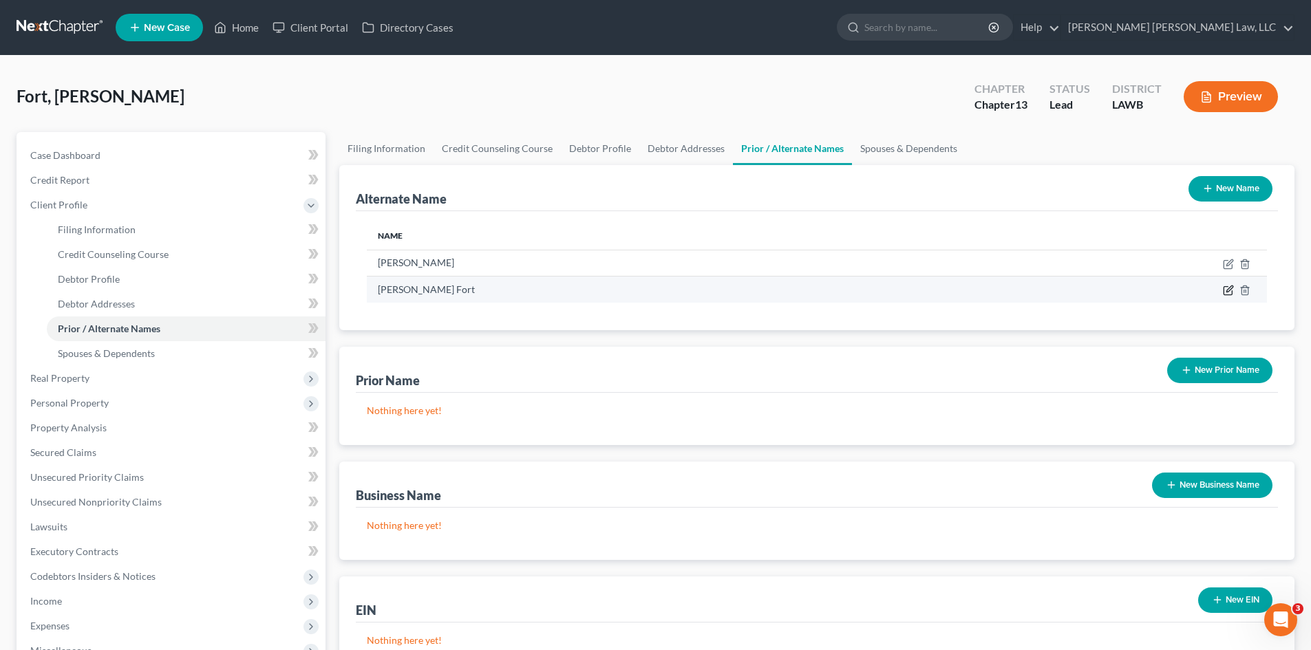
click at [1233, 290] on icon at bounding box center [1228, 290] width 11 height 11
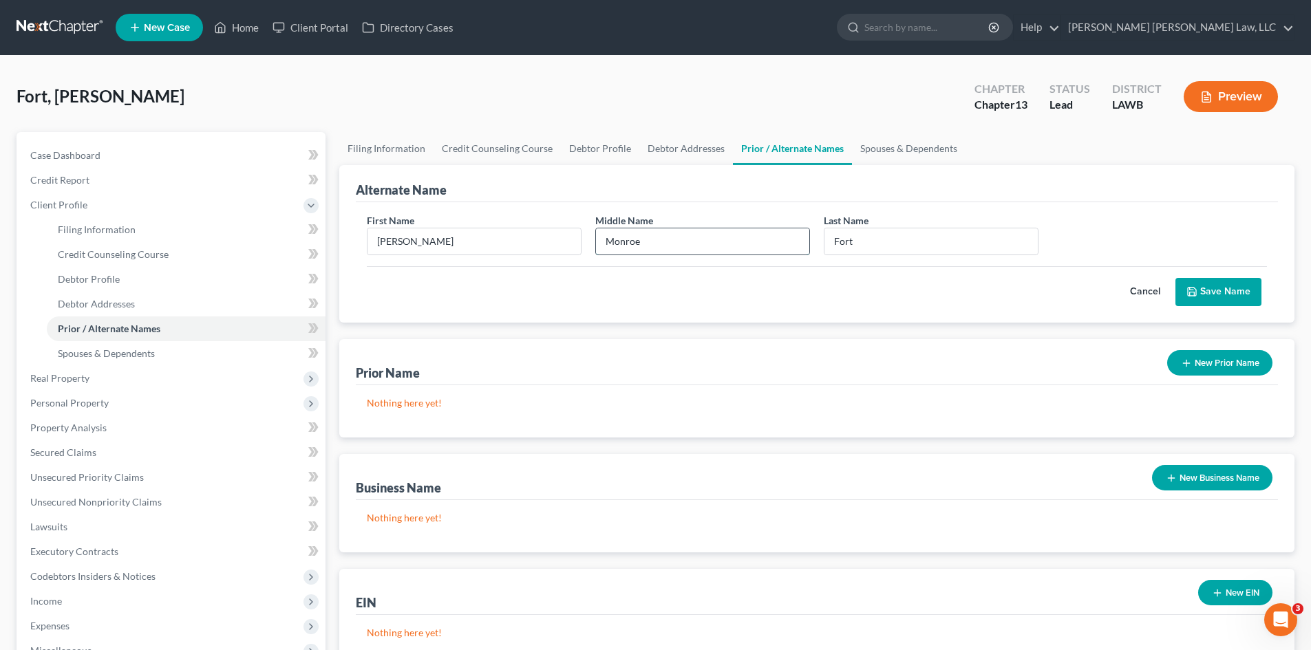
drag, startPoint x: 661, startPoint y: 244, endPoint x: 613, endPoint y: 238, distance: 49.2
click at [613, 238] on input "Monroe" at bounding box center [702, 242] width 213 height 26
type input "M."
click at [1219, 300] on button "Save Name" at bounding box center [1219, 292] width 86 height 29
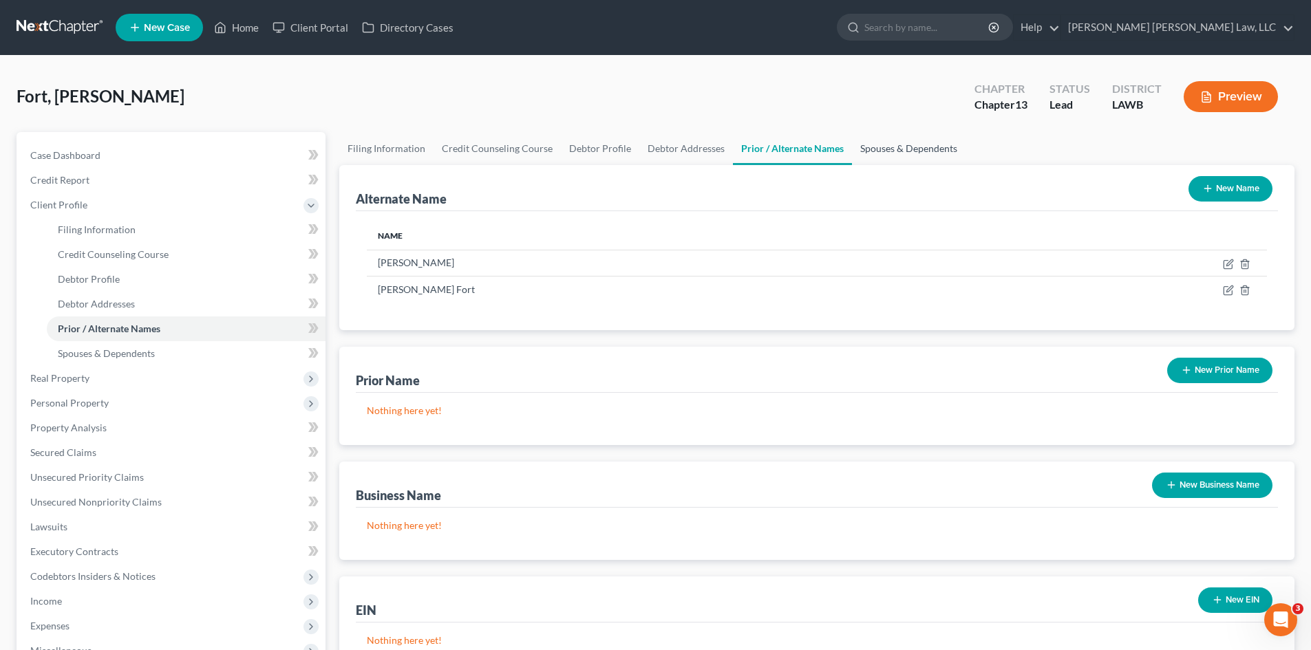
click at [876, 158] on link "Spouses & Dependents" at bounding box center [909, 148] width 114 height 33
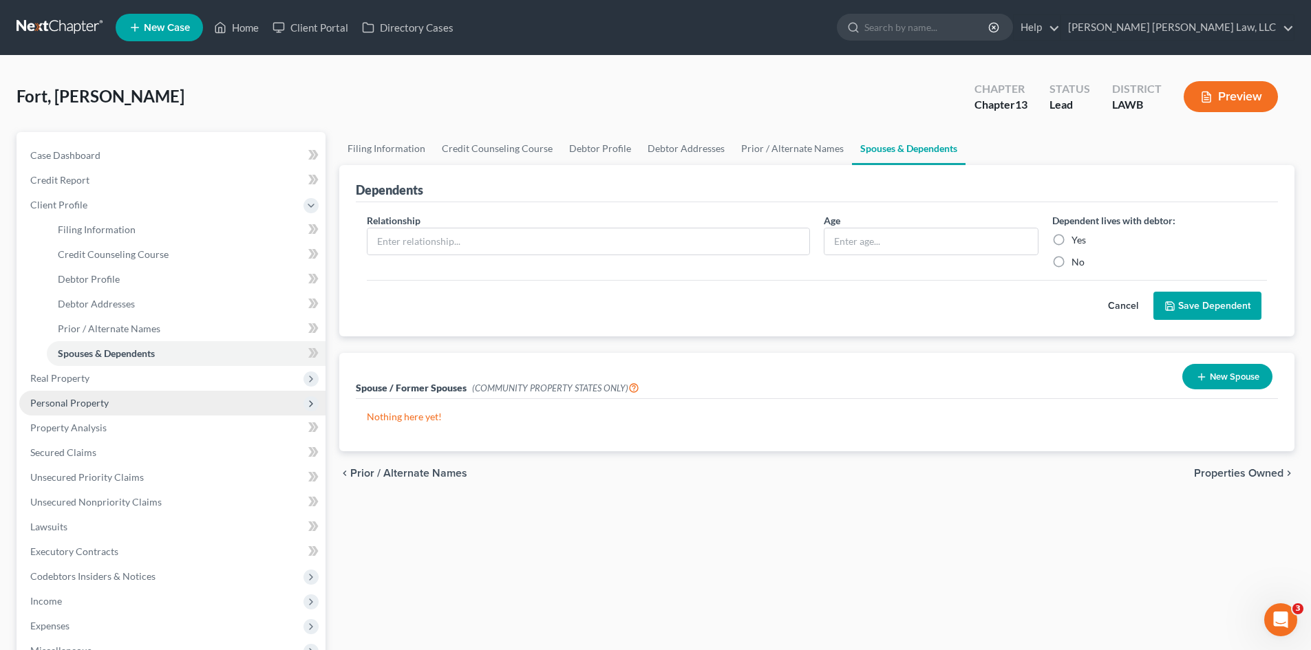
click at [155, 393] on span "Personal Property" at bounding box center [172, 403] width 306 height 25
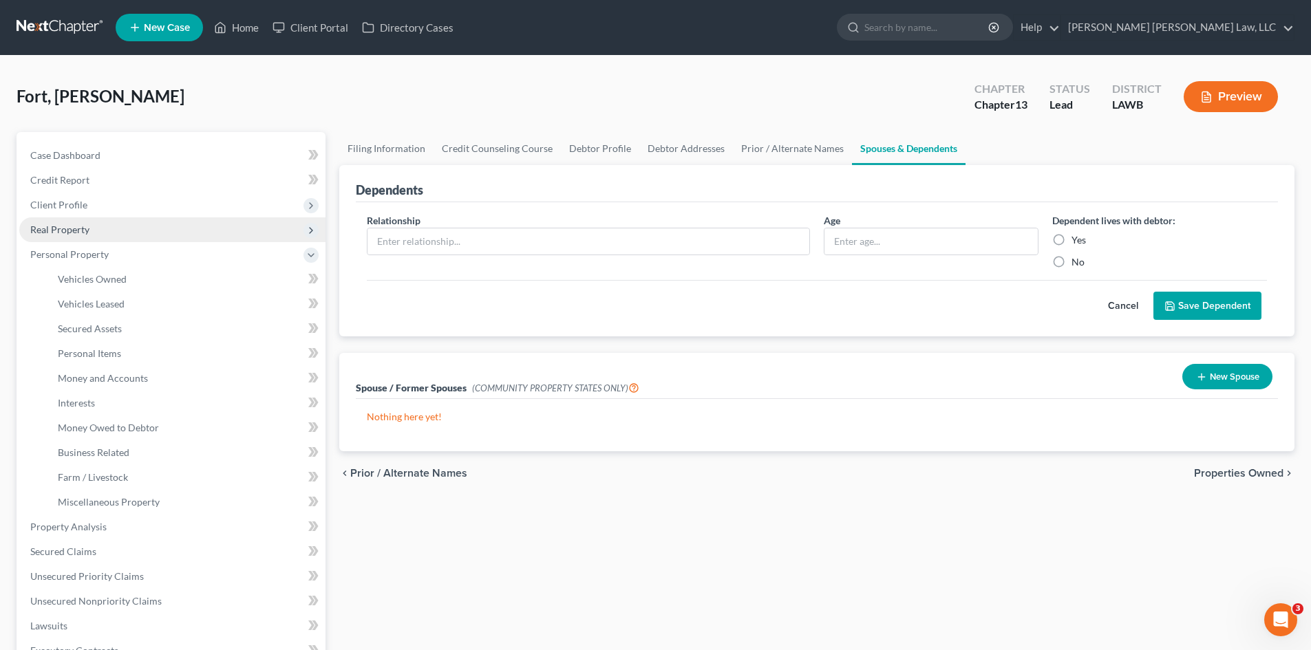
click at [141, 221] on span "Real Property" at bounding box center [172, 230] width 306 height 25
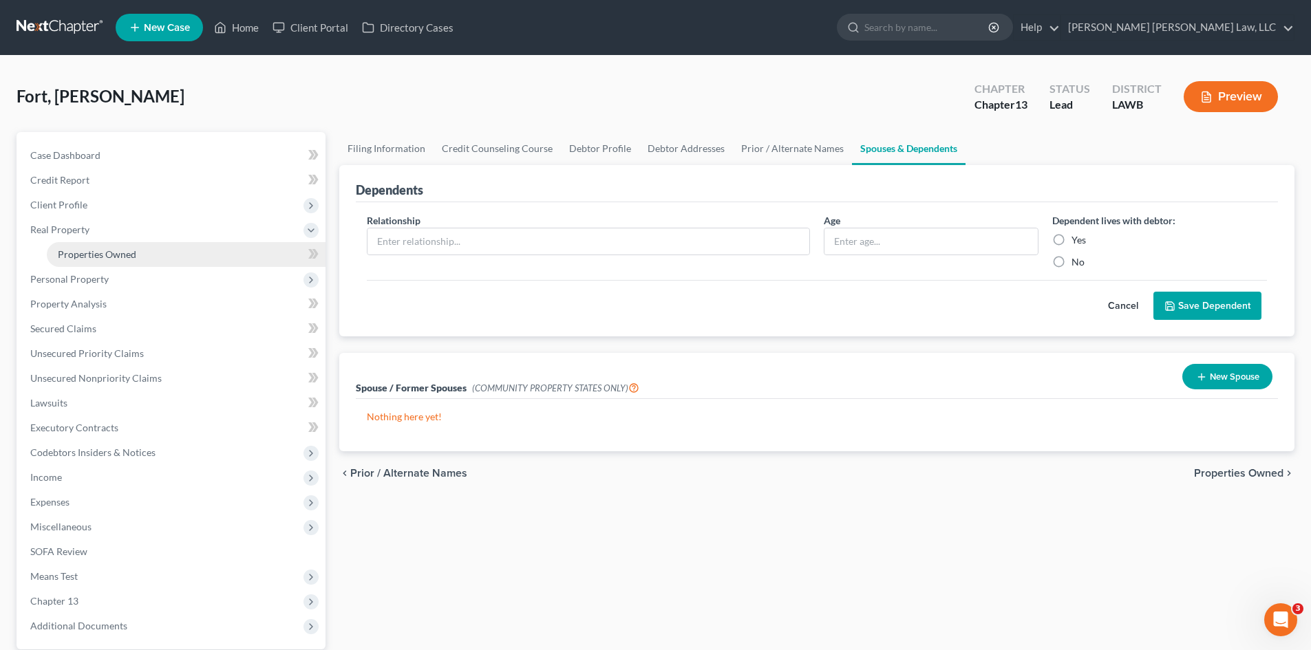
click at [132, 260] on link "Properties Owned" at bounding box center [186, 254] width 279 height 25
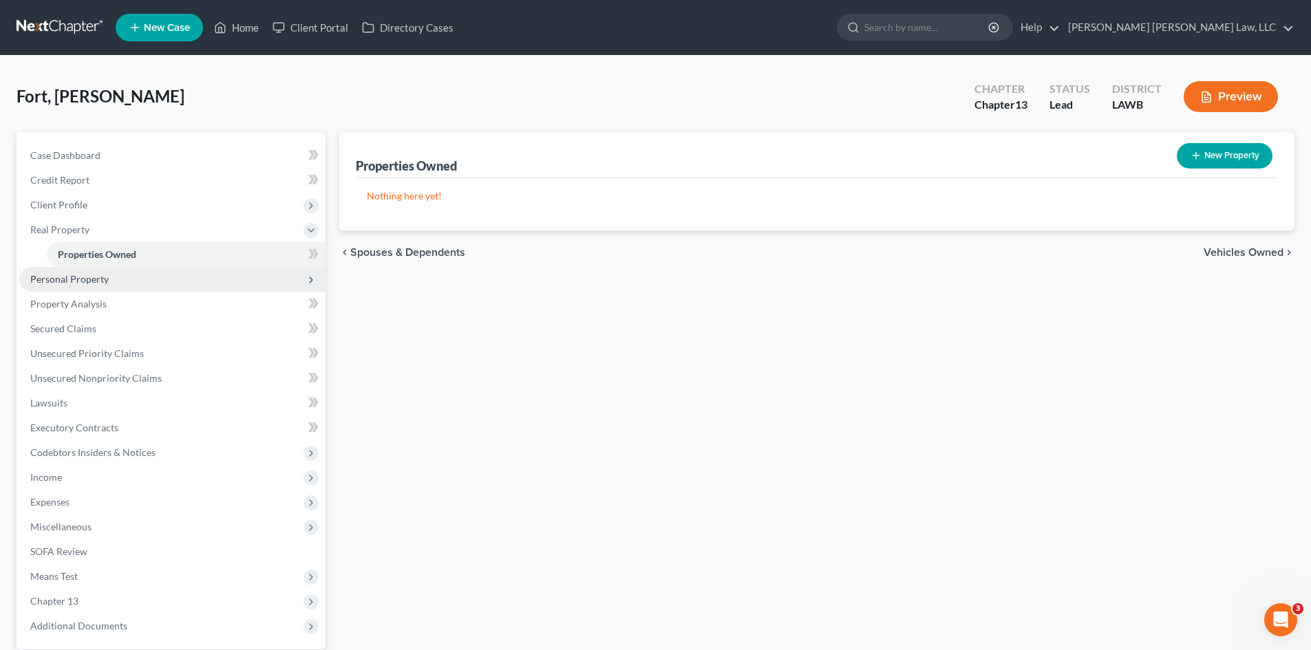
click at [171, 275] on span "Personal Property" at bounding box center [172, 279] width 306 height 25
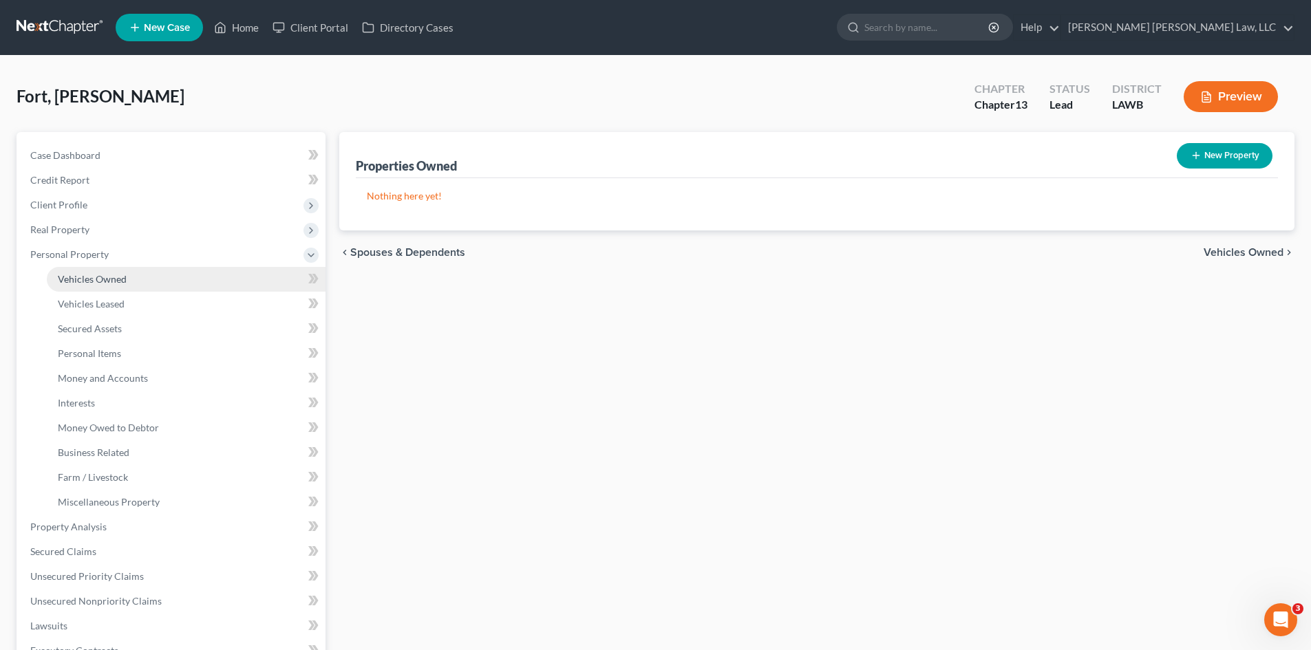
click at [149, 277] on link "Vehicles Owned" at bounding box center [186, 279] width 279 height 25
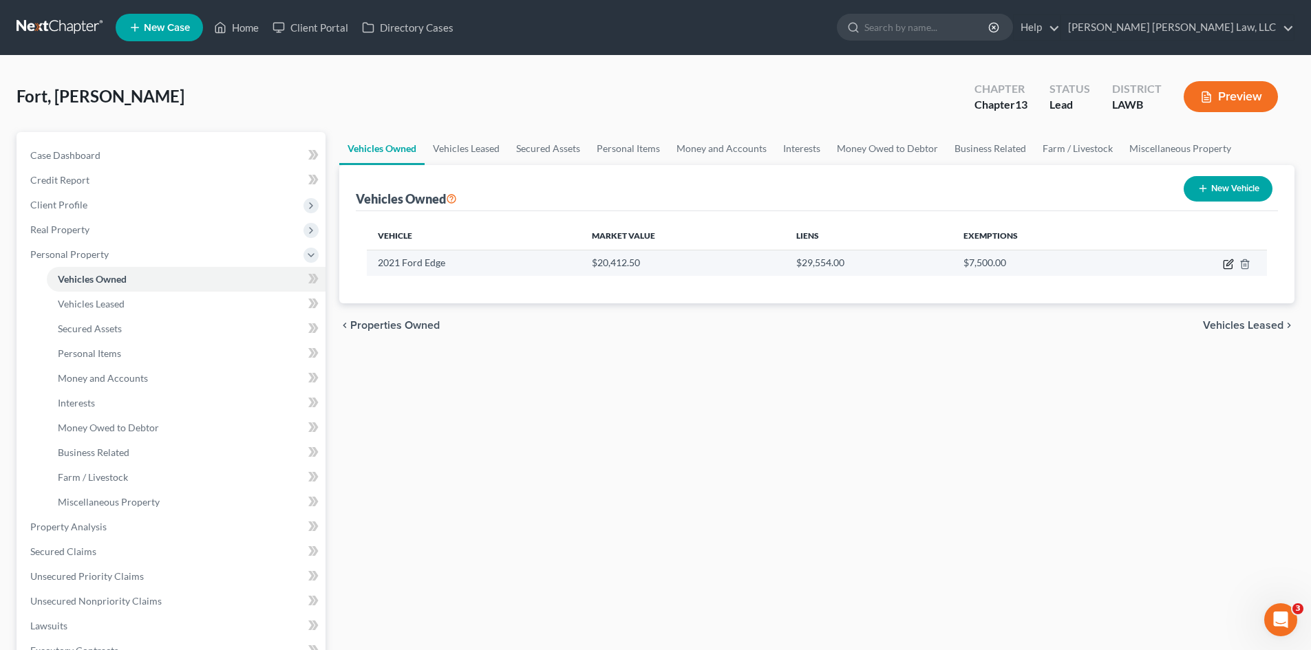
click at [1229, 269] on icon "button" at bounding box center [1228, 265] width 8 height 8
select select "0"
select select "5"
select select "0"
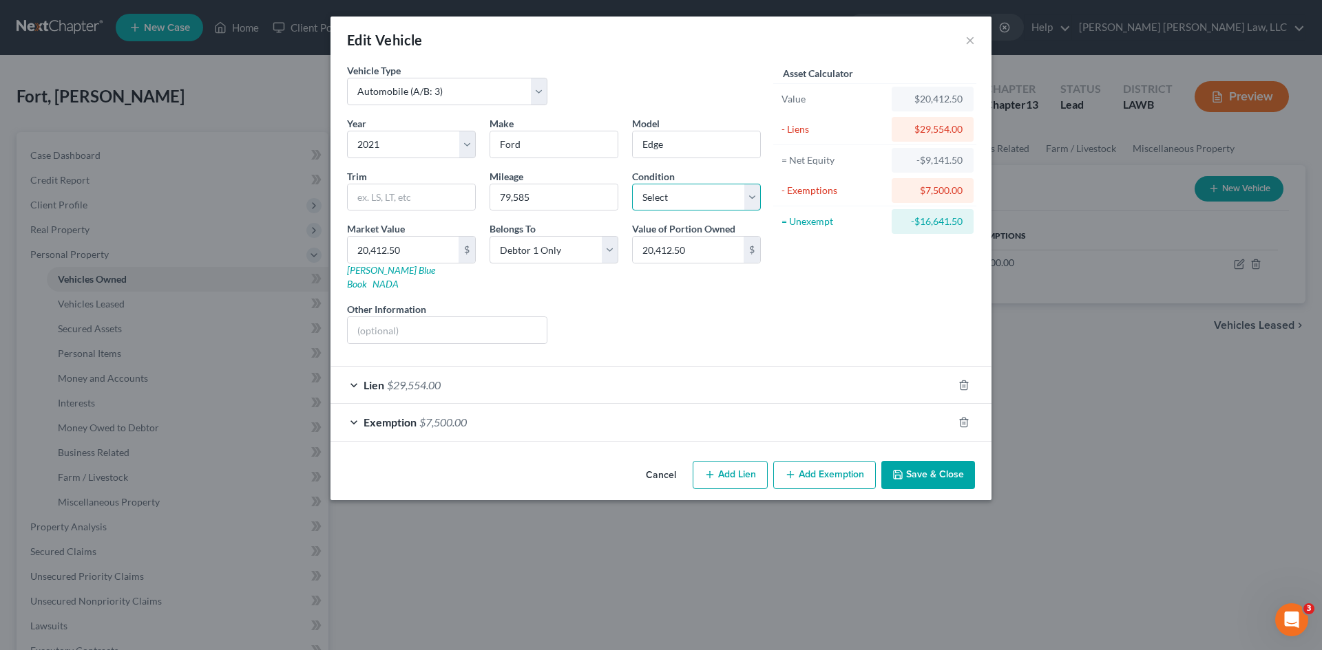
click at [716, 202] on select "Select Excellent Very Good Good Fair Poor" at bounding box center [696, 198] width 129 height 28
click at [632, 184] on select "Select Excellent Very Good Good Fair Poor" at bounding box center [696, 198] width 129 height 28
drag, startPoint x: 695, startPoint y: 195, endPoint x: 690, endPoint y: 209, distance: 13.9
click at [695, 195] on select "Select Excellent Very Good Good Fair Poor" at bounding box center [696, 198] width 129 height 28
select select "2"
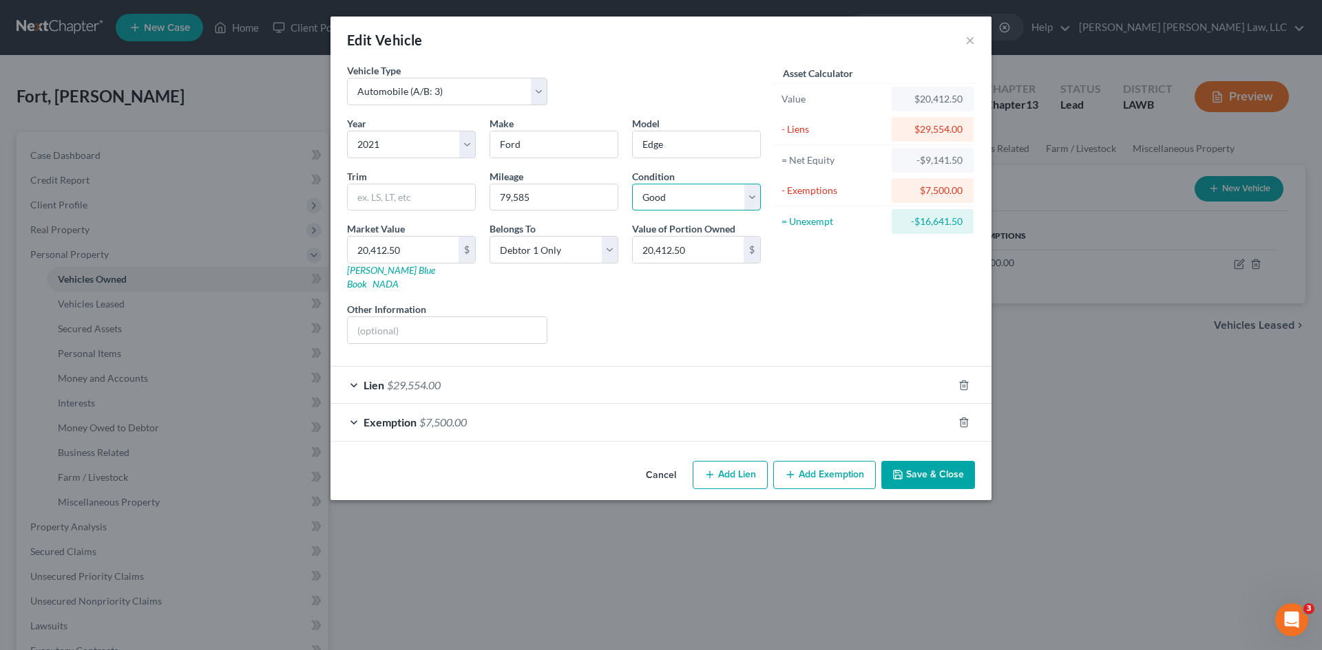
click at [632, 184] on select "Select Excellent Very Good Good Fair Poor" at bounding box center [696, 198] width 129 height 28
click at [956, 469] on button "Save & Close" at bounding box center [928, 475] width 94 height 29
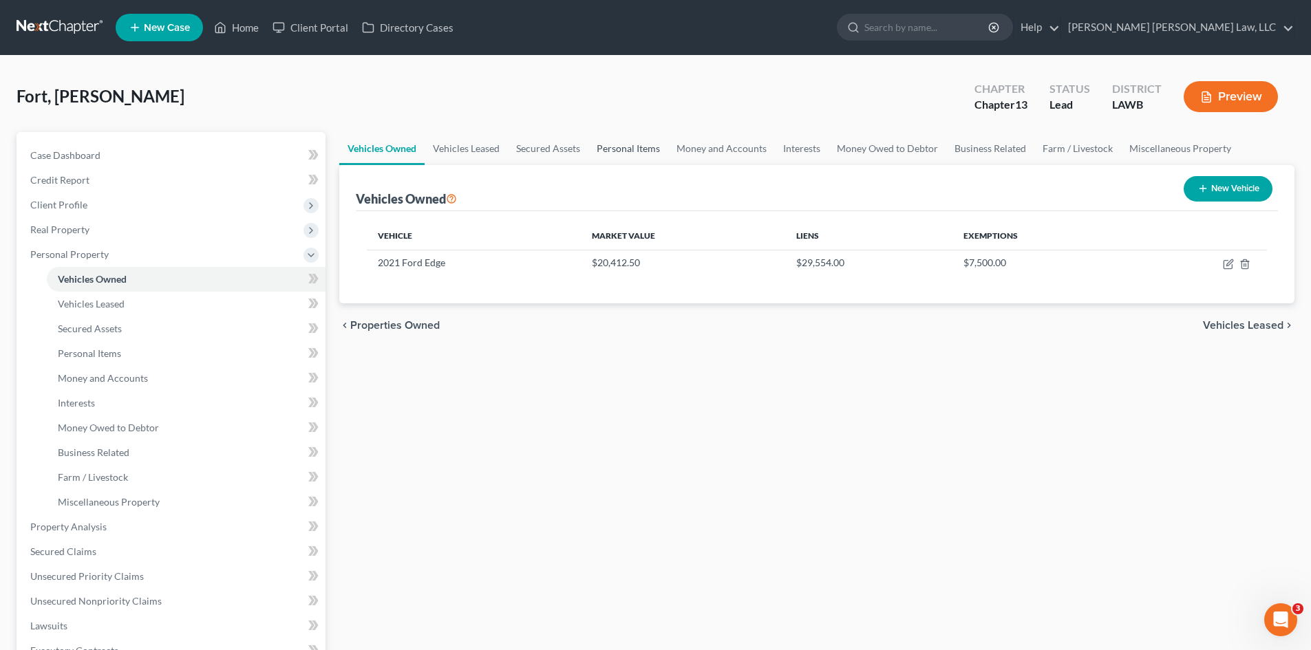
click at [633, 149] on link "Personal Items" at bounding box center [629, 148] width 80 height 33
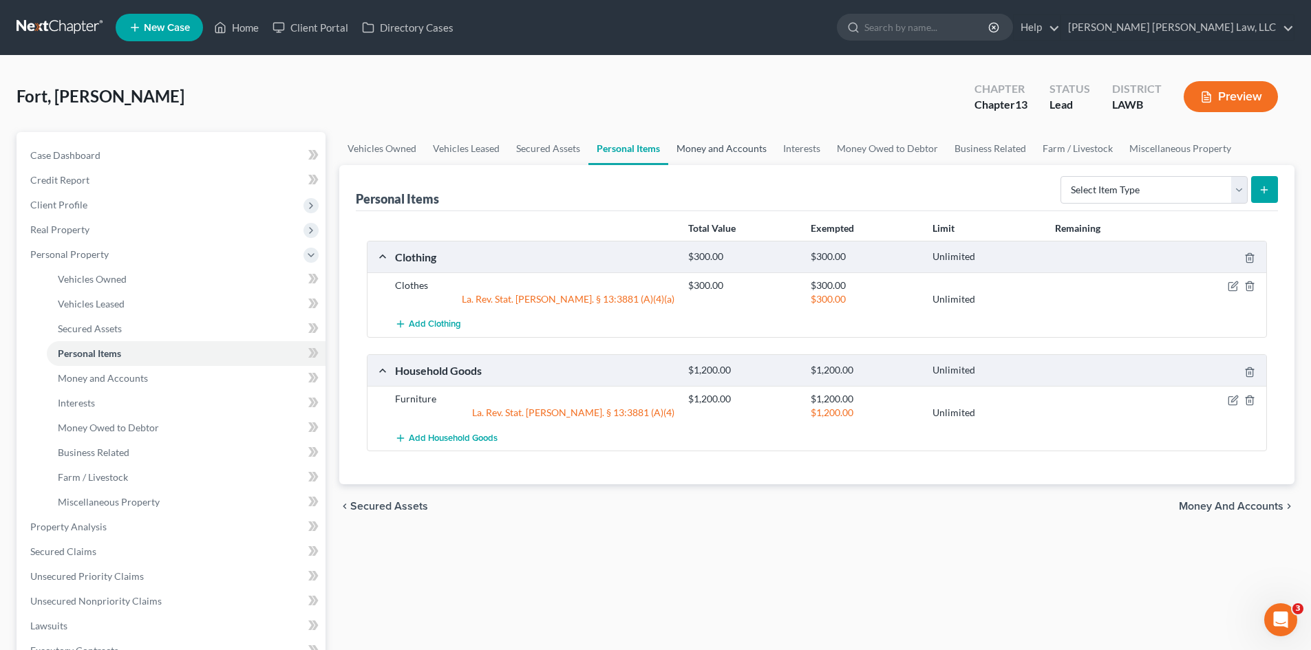
click at [741, 157] on link "Money and Accounts" at bounding box center [721, 148] width 107 height 33
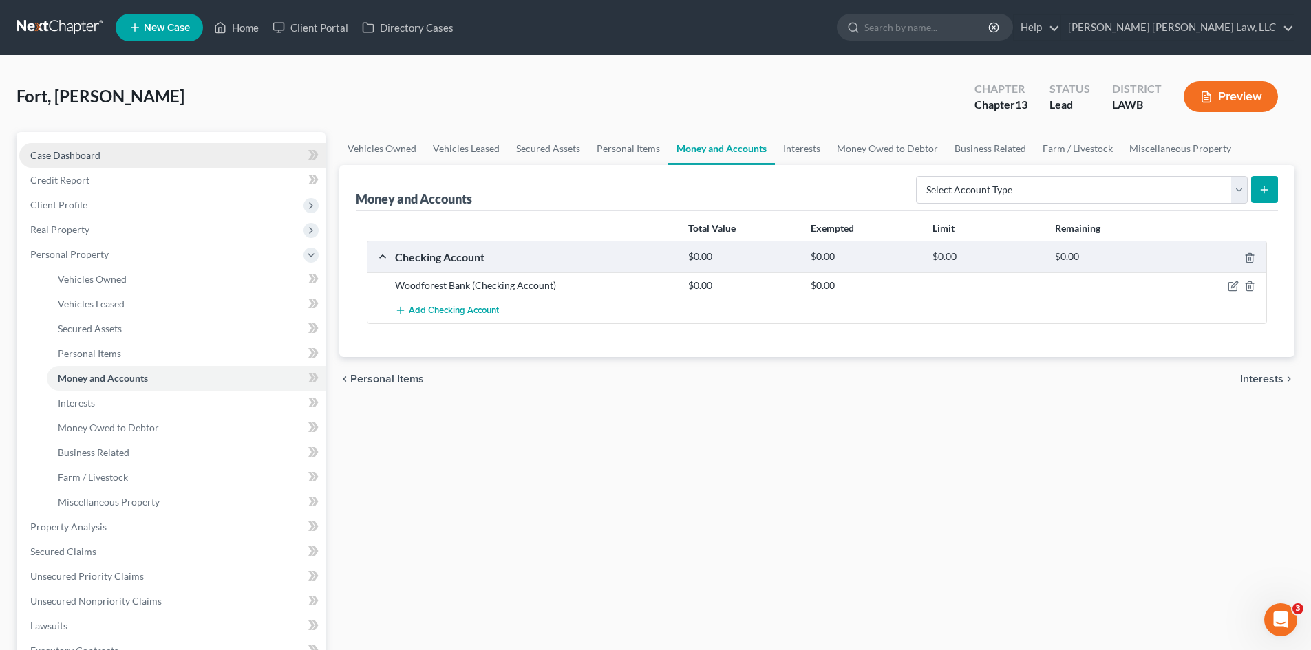
click at [117, 156] on link "Case Dashboard" at bounding box center [172, 155] width 306 height 25
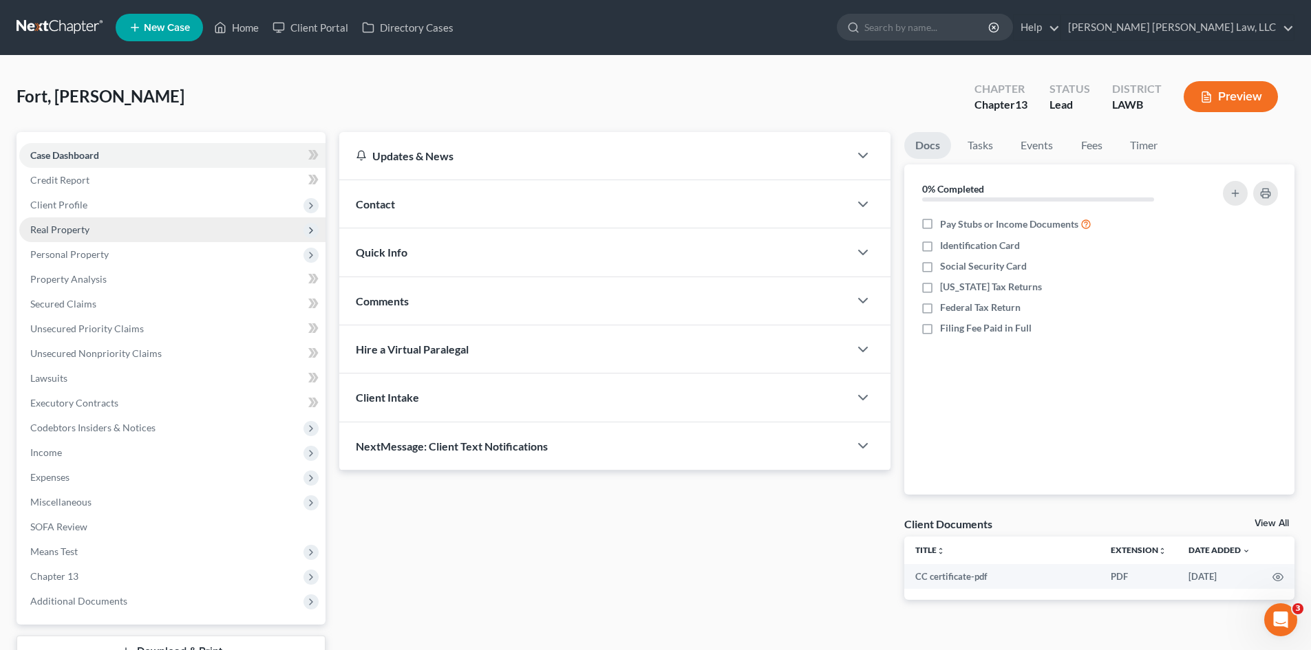
drag, startPoint x: 131, startPoint y: 201, endPoint x: 126, endPoint y: 220, distance: 19.9
click at [131, 202] on span "Client Profile" at bounding box center [172, 205] width 306 height 25
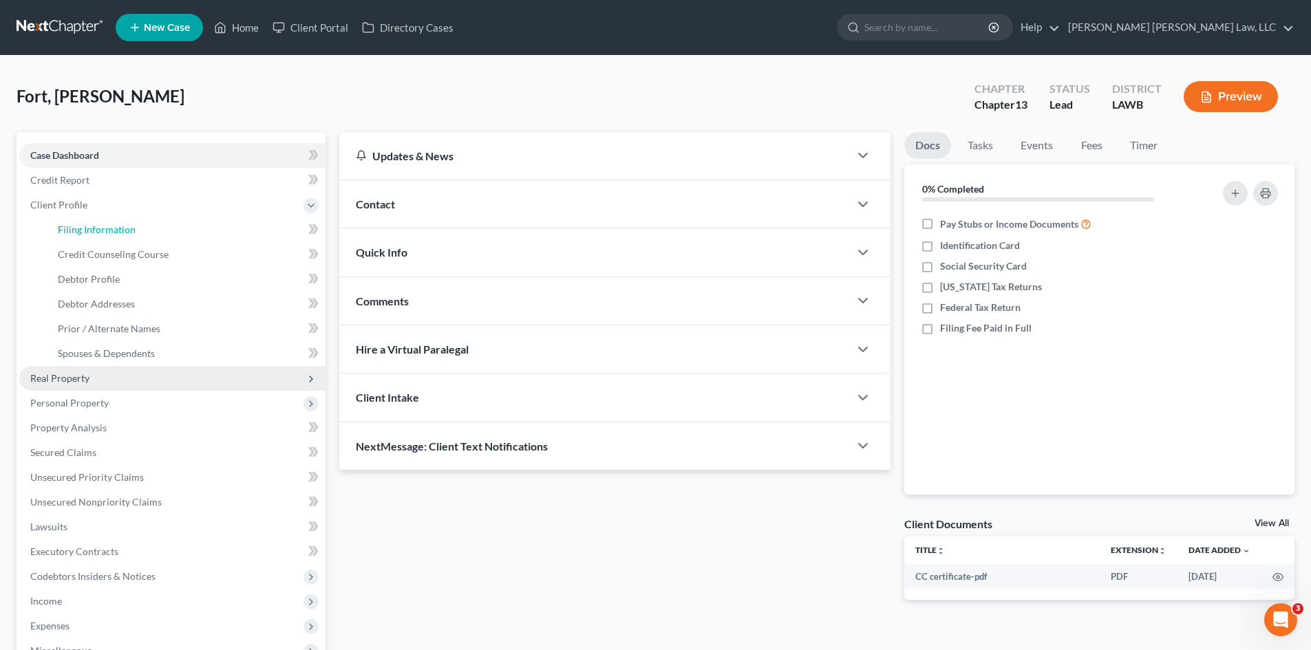
click at [126, 220] on link "Filing Information" at bounding box center [186, 230] width 279 height 25
select select "1"
select select "0"
select select "3"
select select "36"
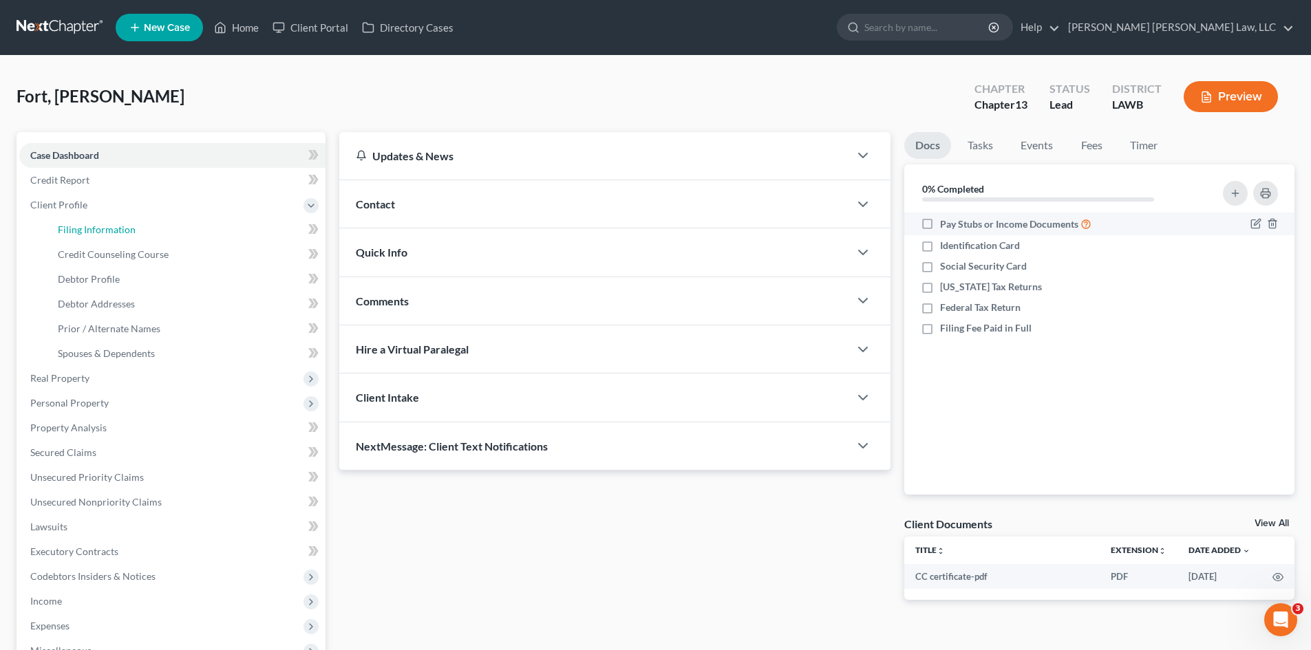
select select "2"
select select "19"
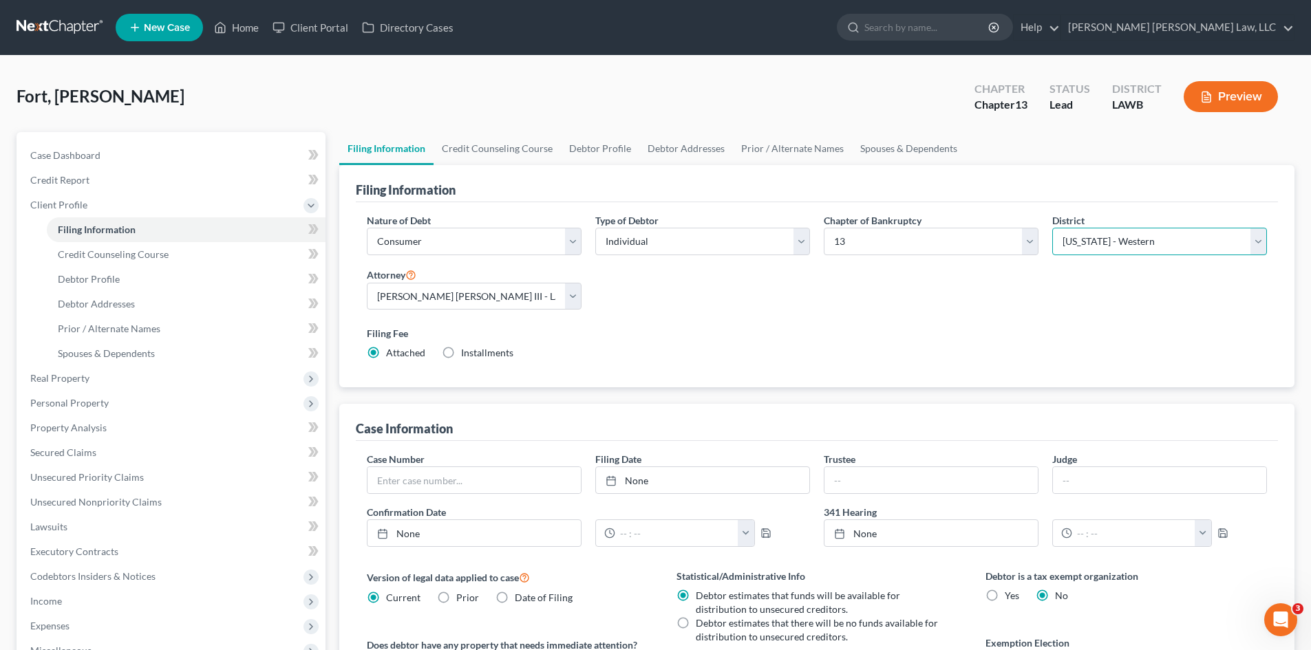
drag, startPoint x: 1077, startPoint y: 237, endPoint x: 1079, endPoint y: 252, distance: 15.4
click at [1077, 237] on select "Select Alabama - Middle Alabama - Northern Alabama - Southern Alaska Arizona Ar…" at bounding box center [1159, 242] width 215 height 28
select select "34"
click at [1052, 228] on select "Select Alabama - Middle Alabama - Northern Alabama - Southern Alaska Arizona Ar…" at bounding box center [1159, 242] width 215 height 28
click at [947, 325] on div "Filing Fee Attached Installments Installments" at bounding box center [817, 346] width 914 height 50
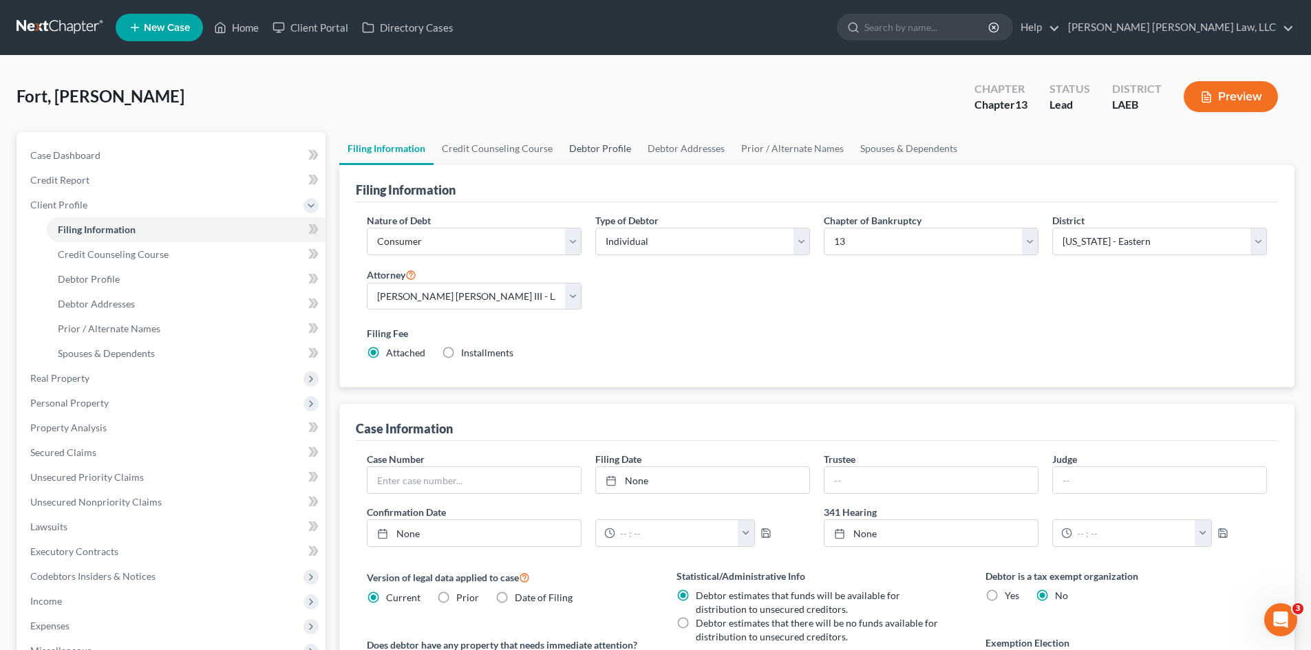
click at [608, 147] on link "Debtor Profile" at bounding box center [600, 148] width 78 height 33
select select "0"
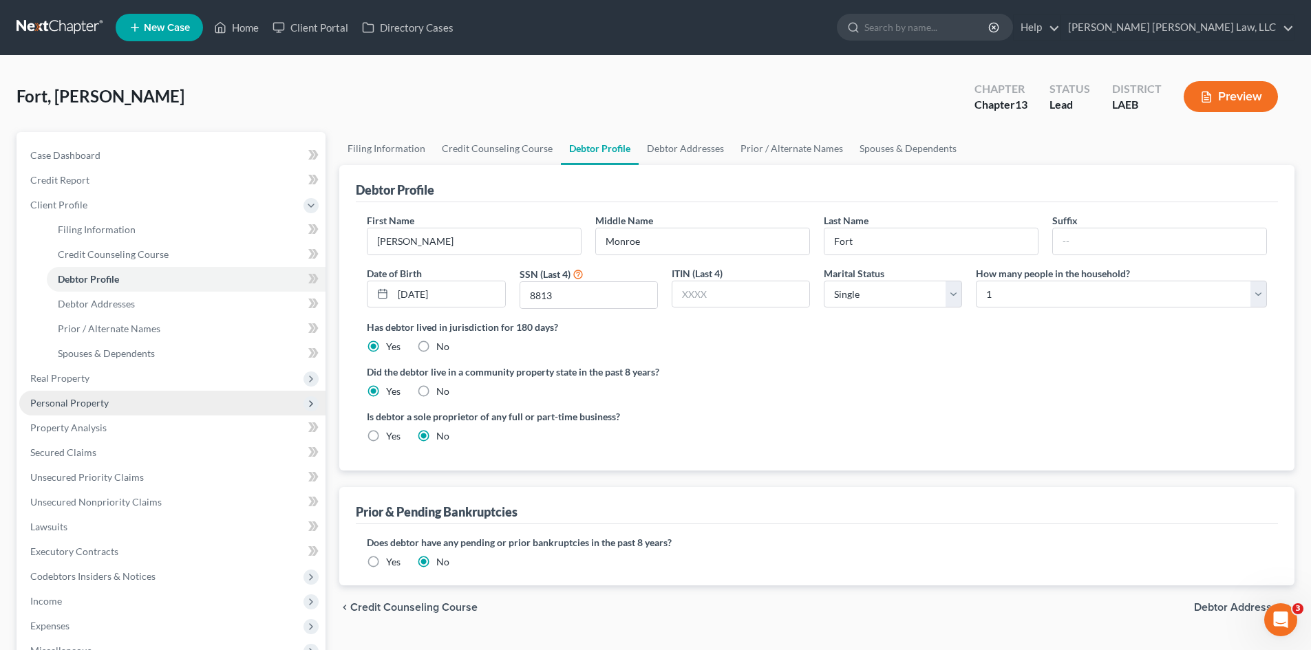
click at [98, 406] on span "Personal Property" at bounding box center [69, 403] width 78 height 12
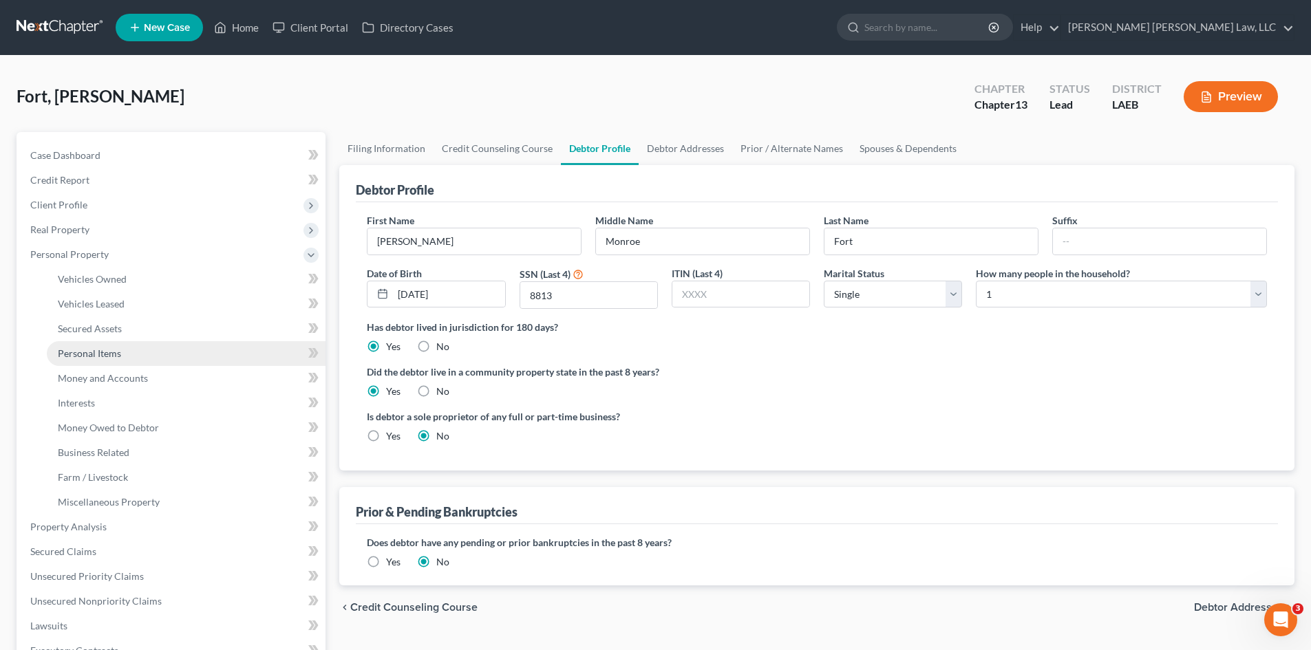
click at [149, 349] on link "Personal Items" at bounding box center [186, 353] width 279 height 25
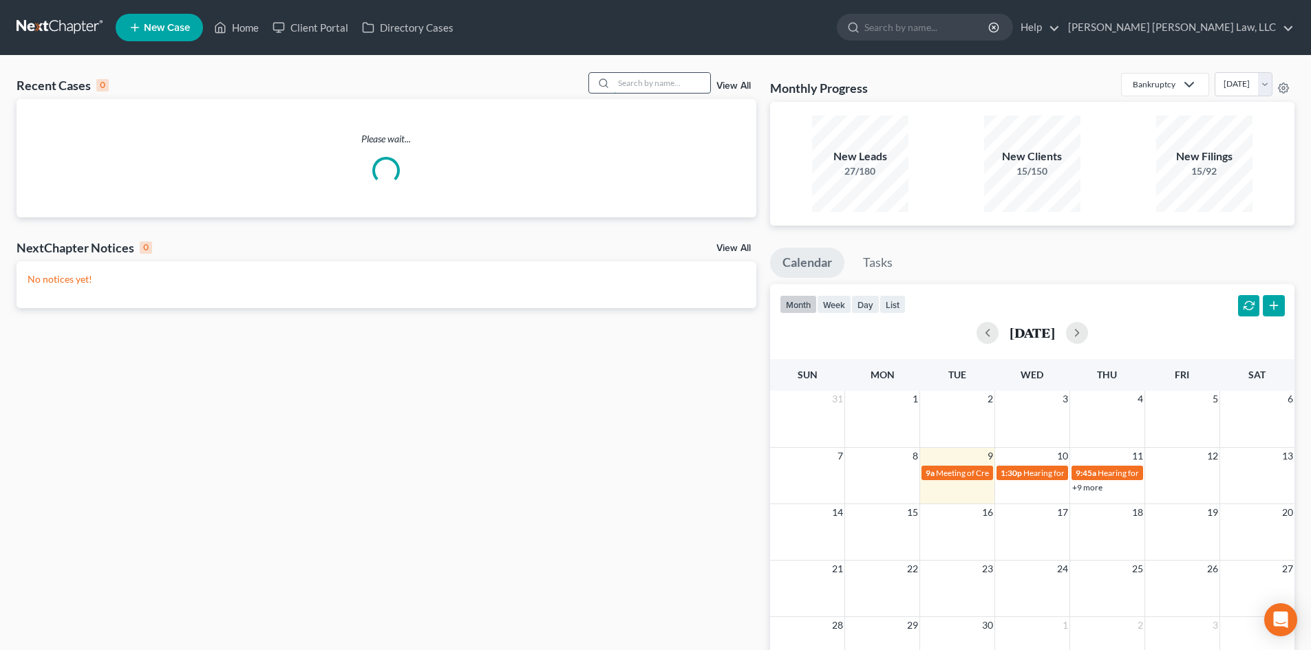
click at [680, 83] on input "search" at bounding box center [662, 83] width 96 height 20
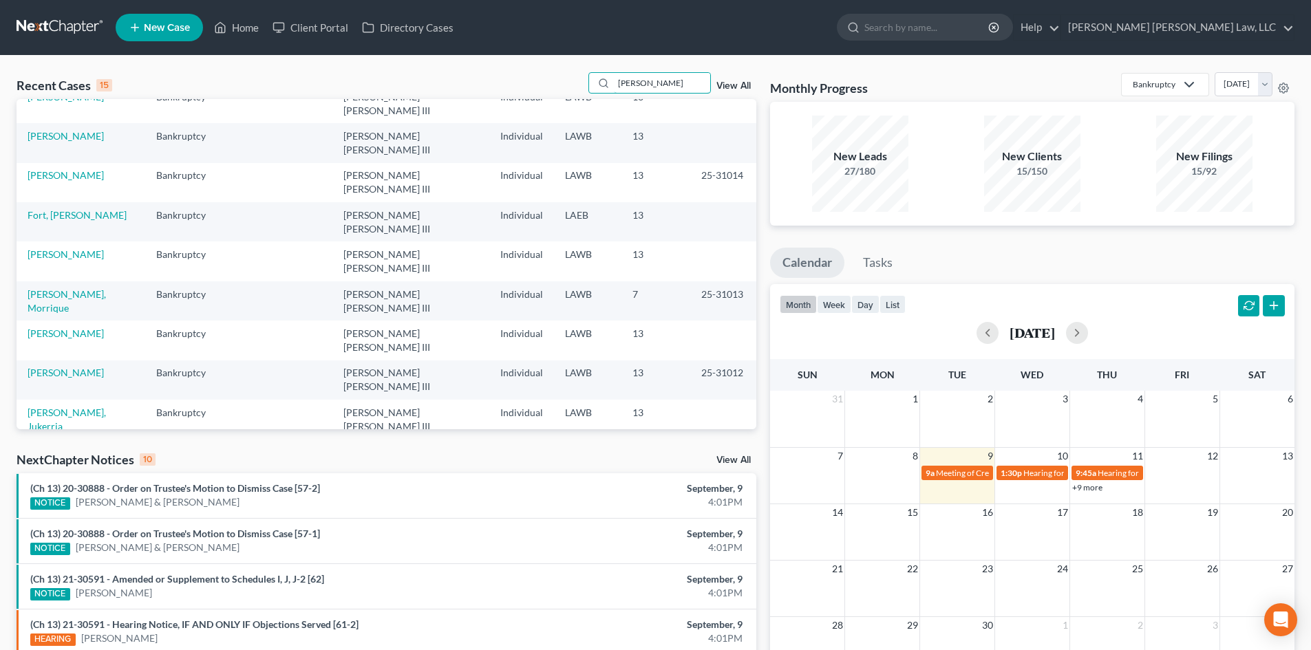
scroll to position [94, 0]
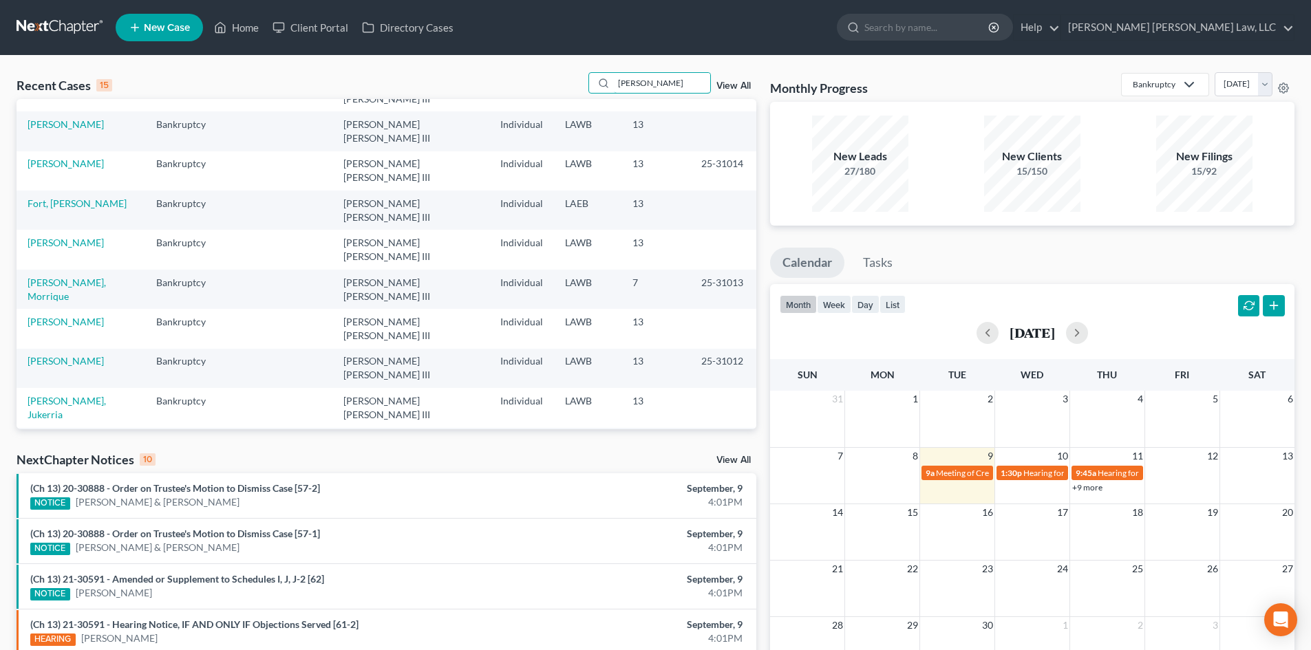
drag, startPoint x: 677, startPoint y: 87, endPoint x: 584, endPoint y: 101, distance: 94.0
click at [584, 101] on div "Recent Cases 15 [PERSON_NAME] View All Name unfold_more expand_more expand_less…" at bounding box center [387, 250] width 740 height 357
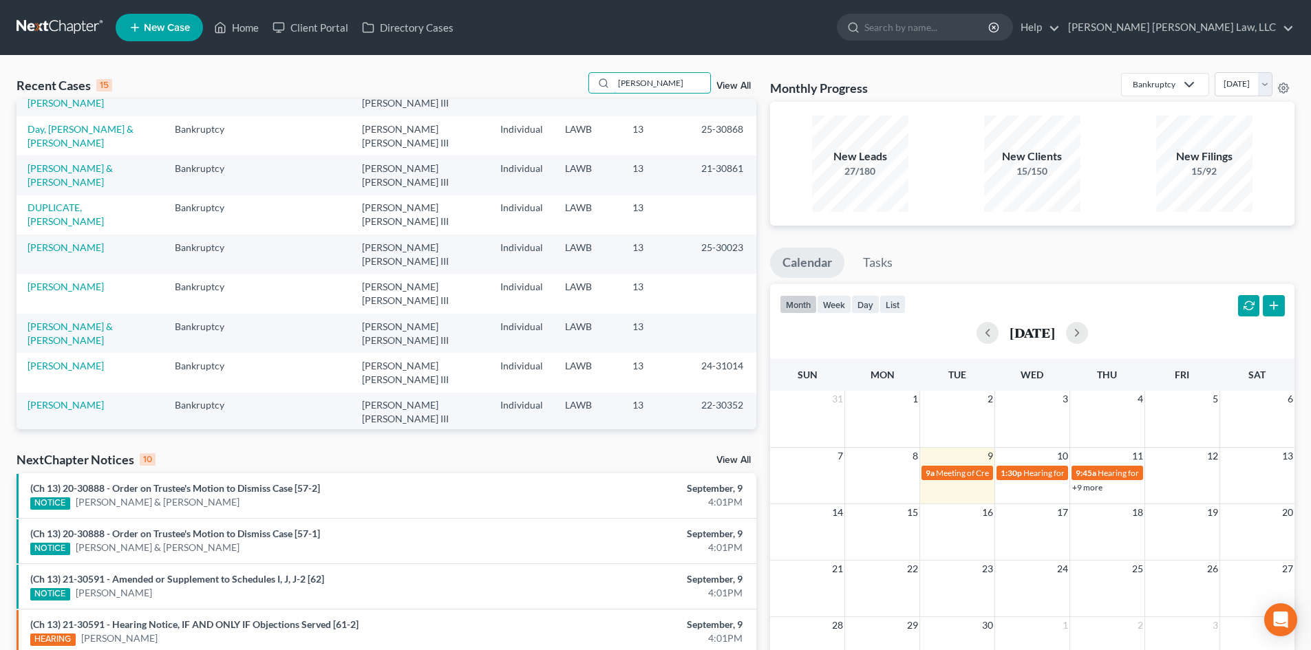
scroll to position [0, 0]
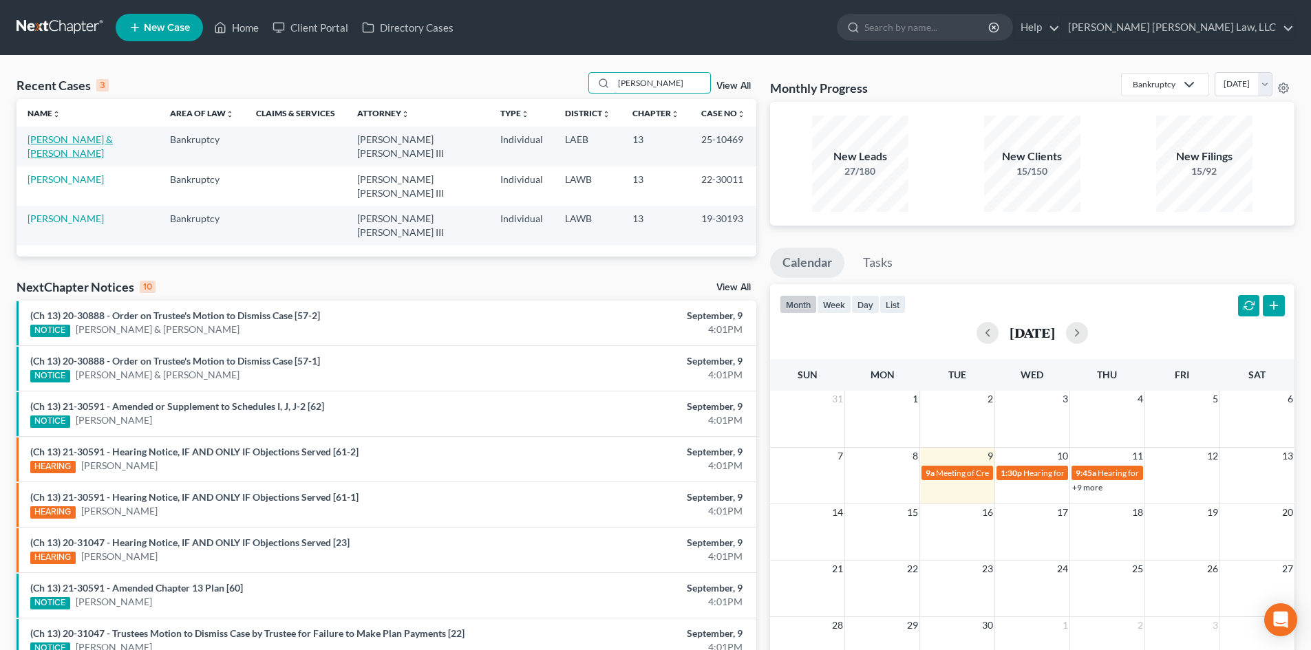
type input "[PERSON_NAME]"
click at [113, 140] on link "[PERSON_NAME] & [PERSON_NAME]" at bounding box center [70, 146] width 85 height 25
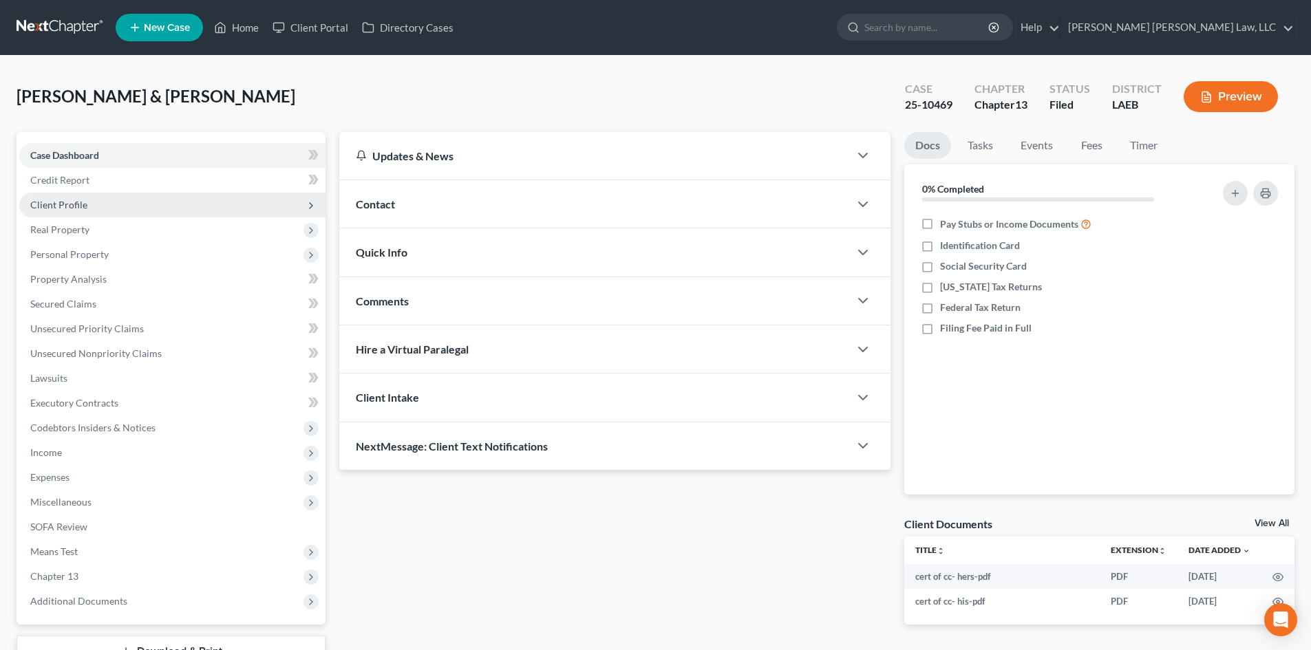
click at [173, 205] on span "Client Profile" at bounding box center [172, 205] width 306 height 25
